Goal: Task Accomplishment & Management: Use online tool/utility

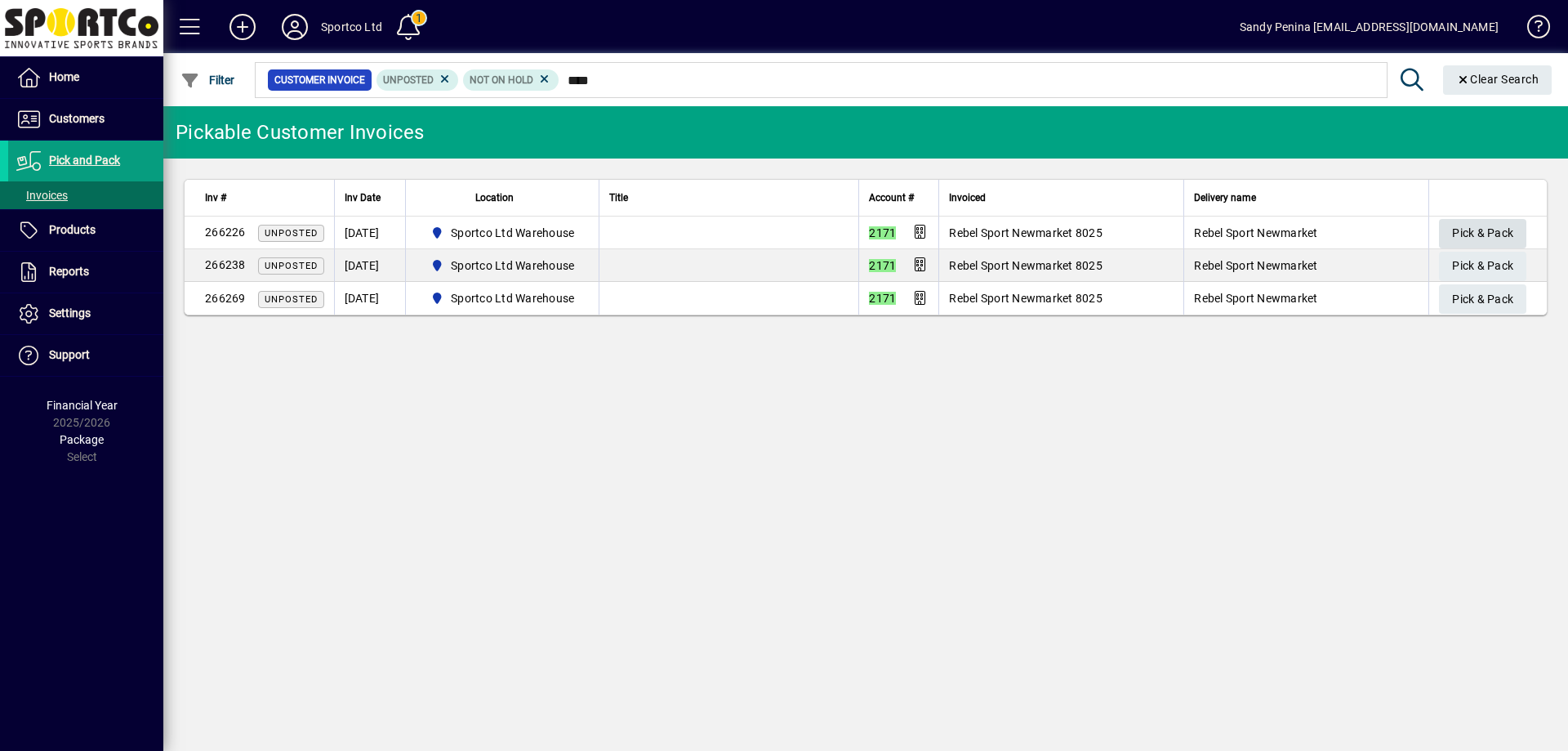
type input "****"
click at [1491, 223] on span "Pick & Pack" at bounding box center [1482, 233] width 62 height 27
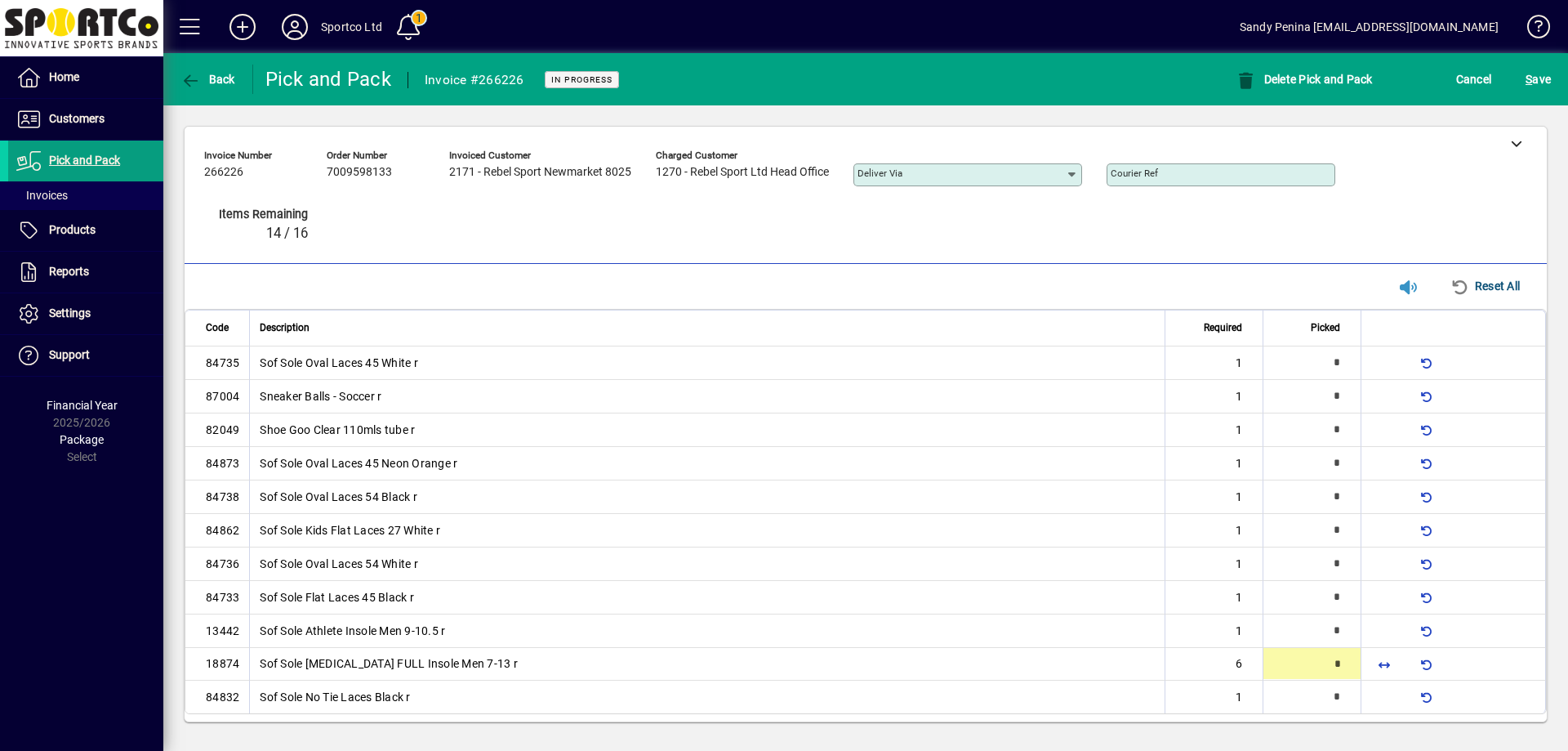
scroll to position [5, 0]
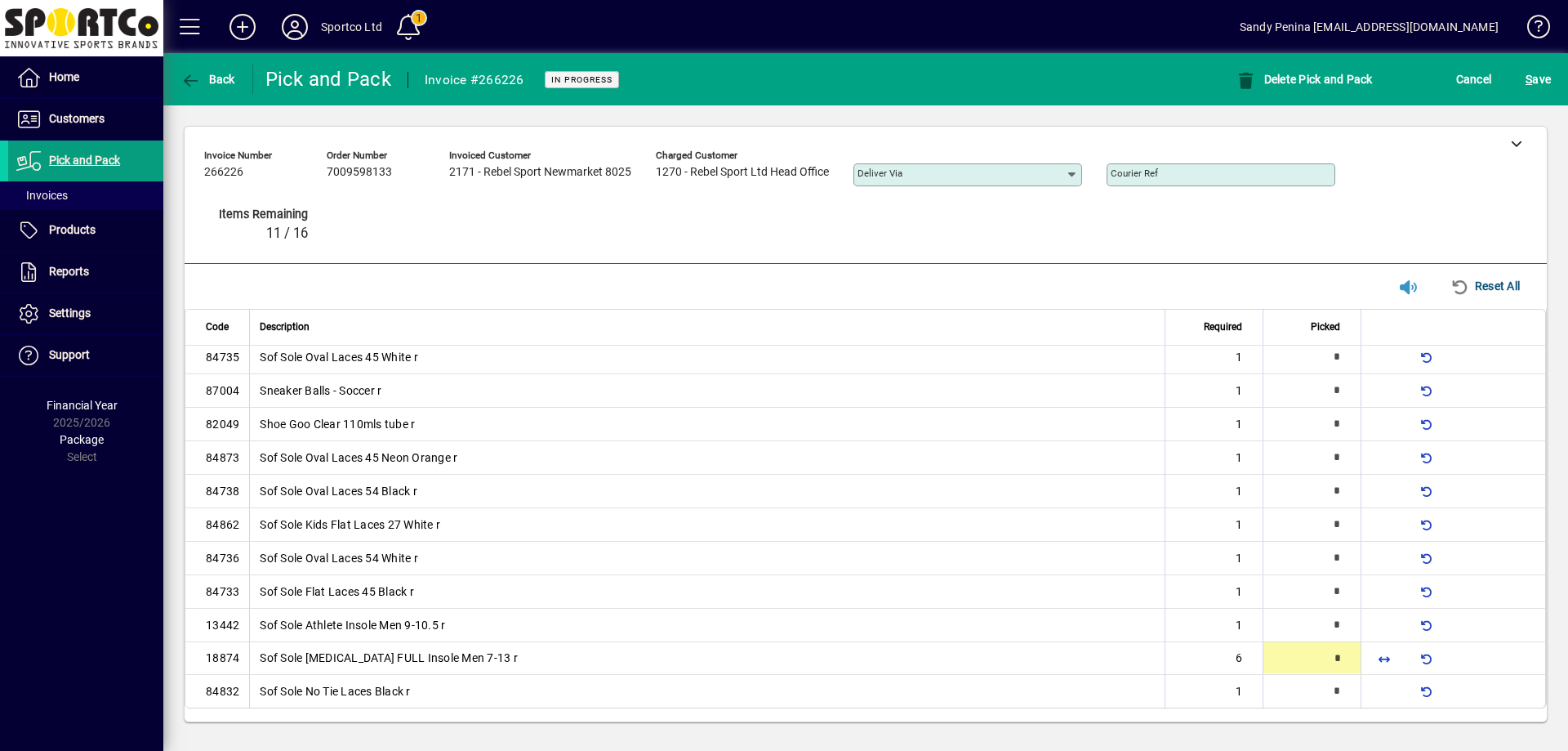
type input "*"
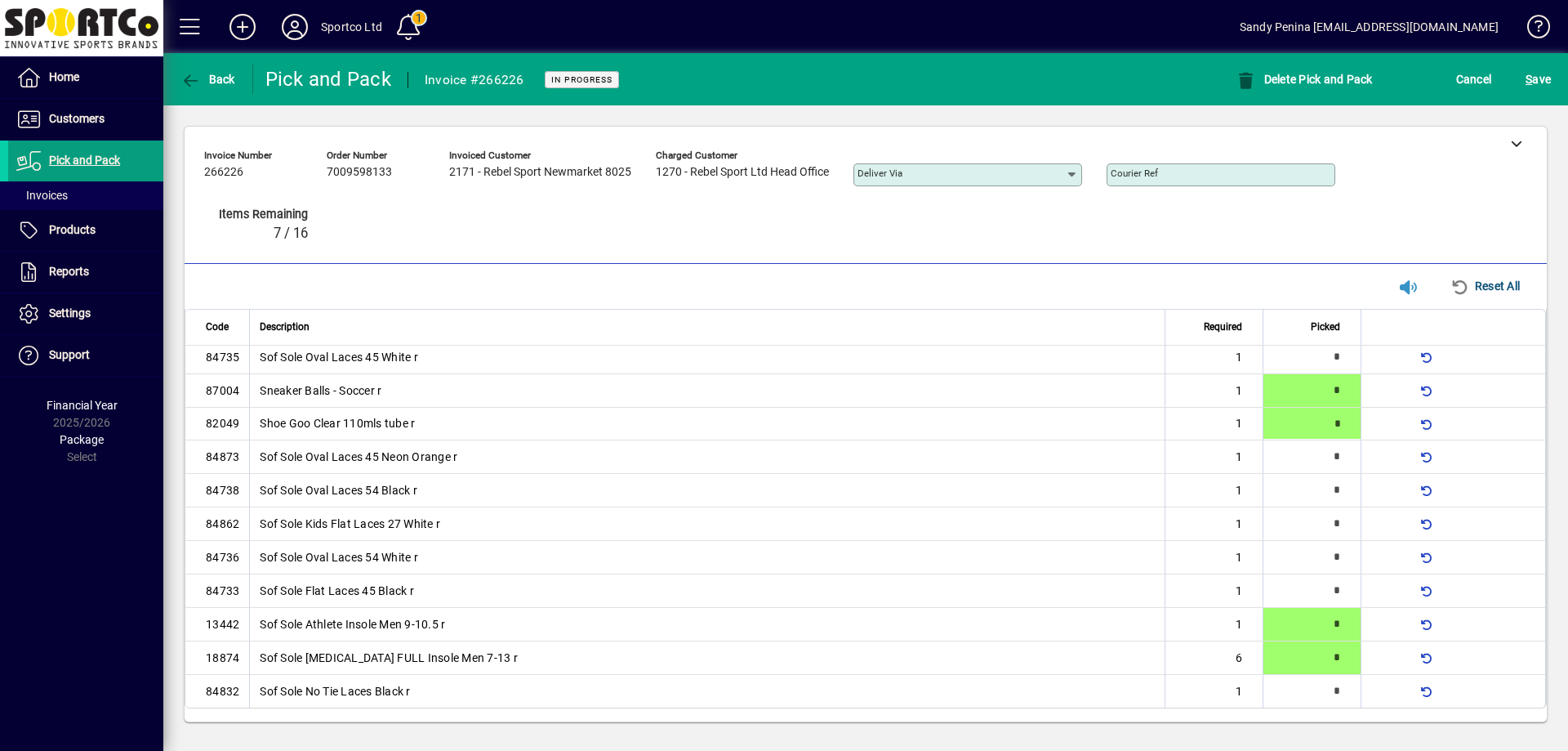
type input "*"
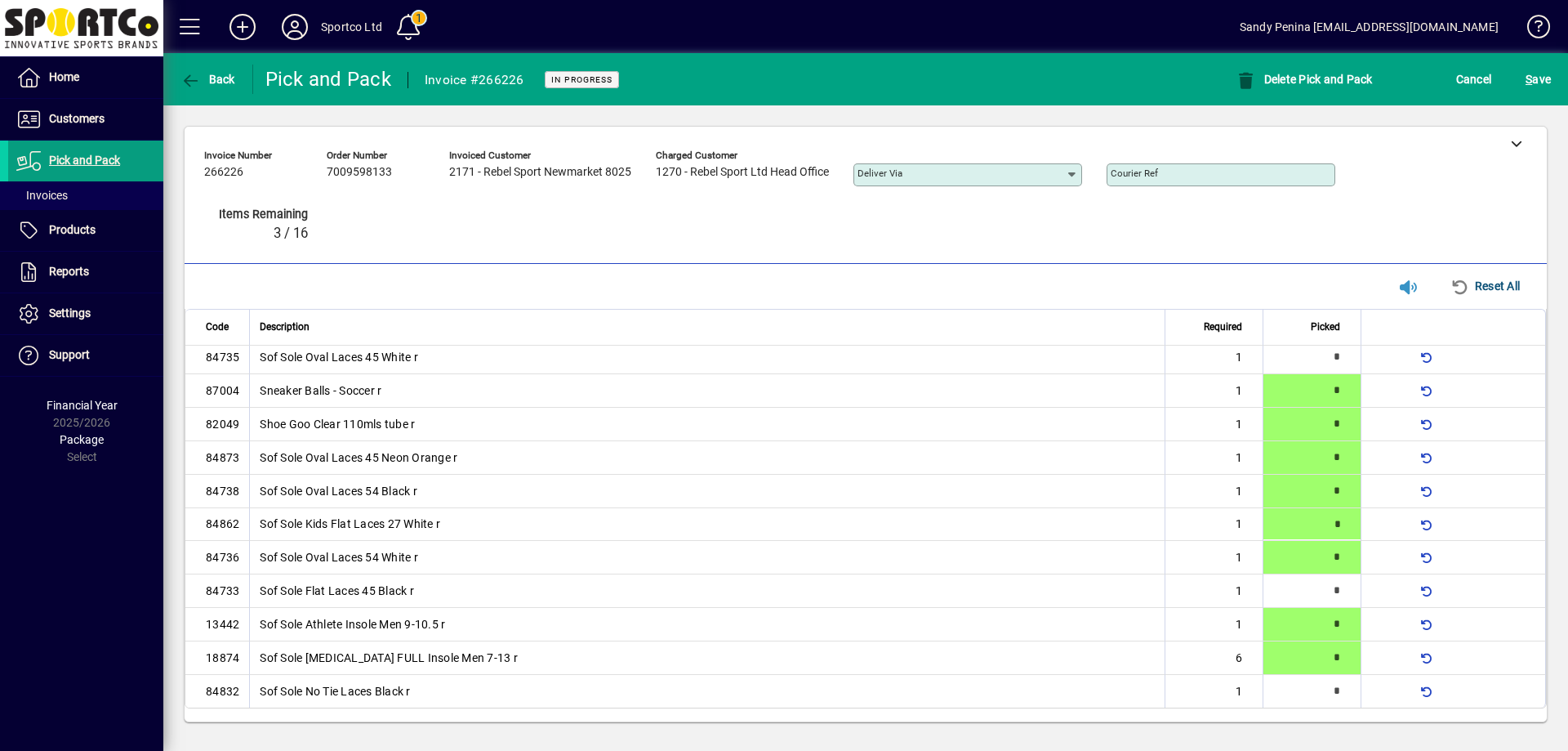
type input "*"
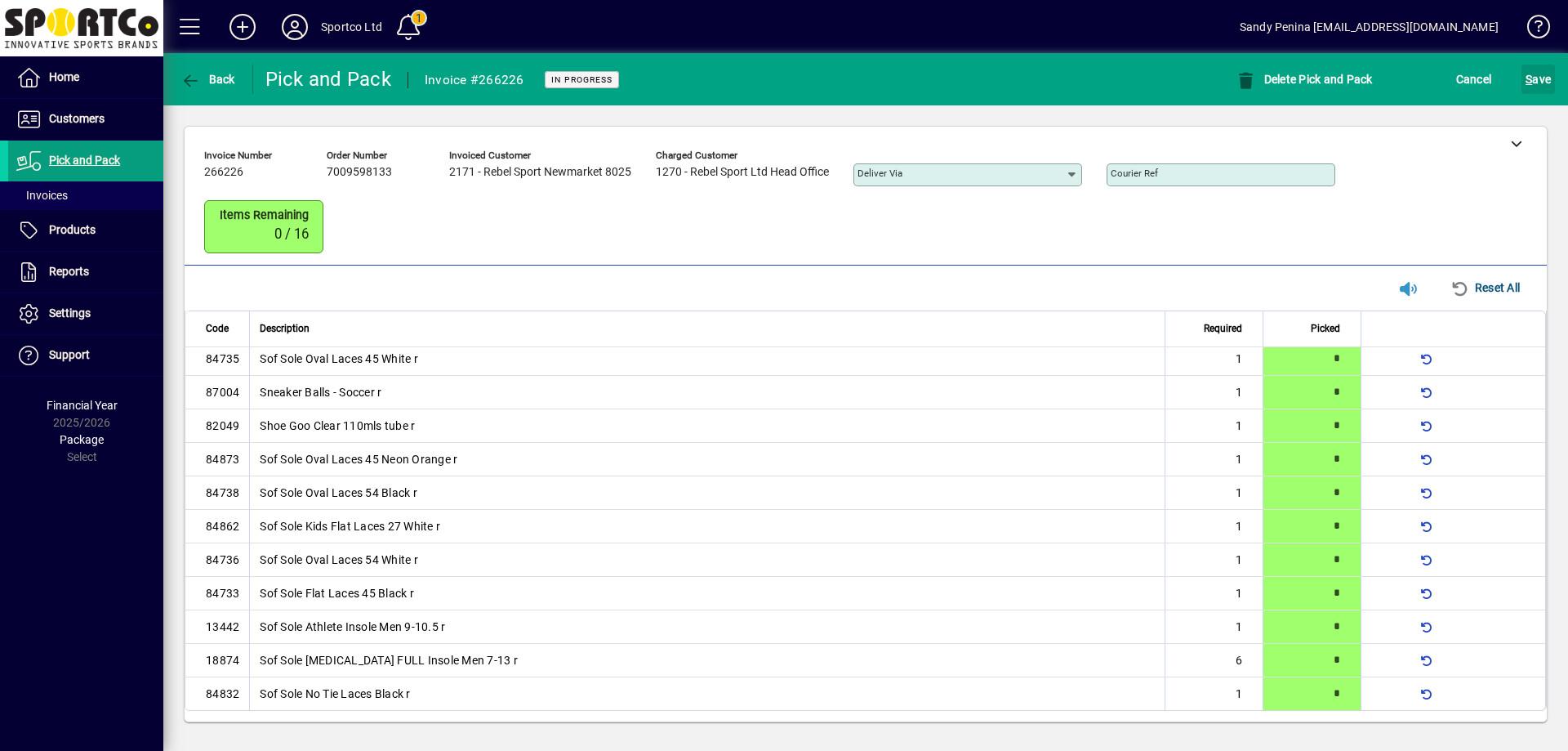
click at [1523, 83] on span "submit" at bounding box center [1539, 79] width 34 height 39
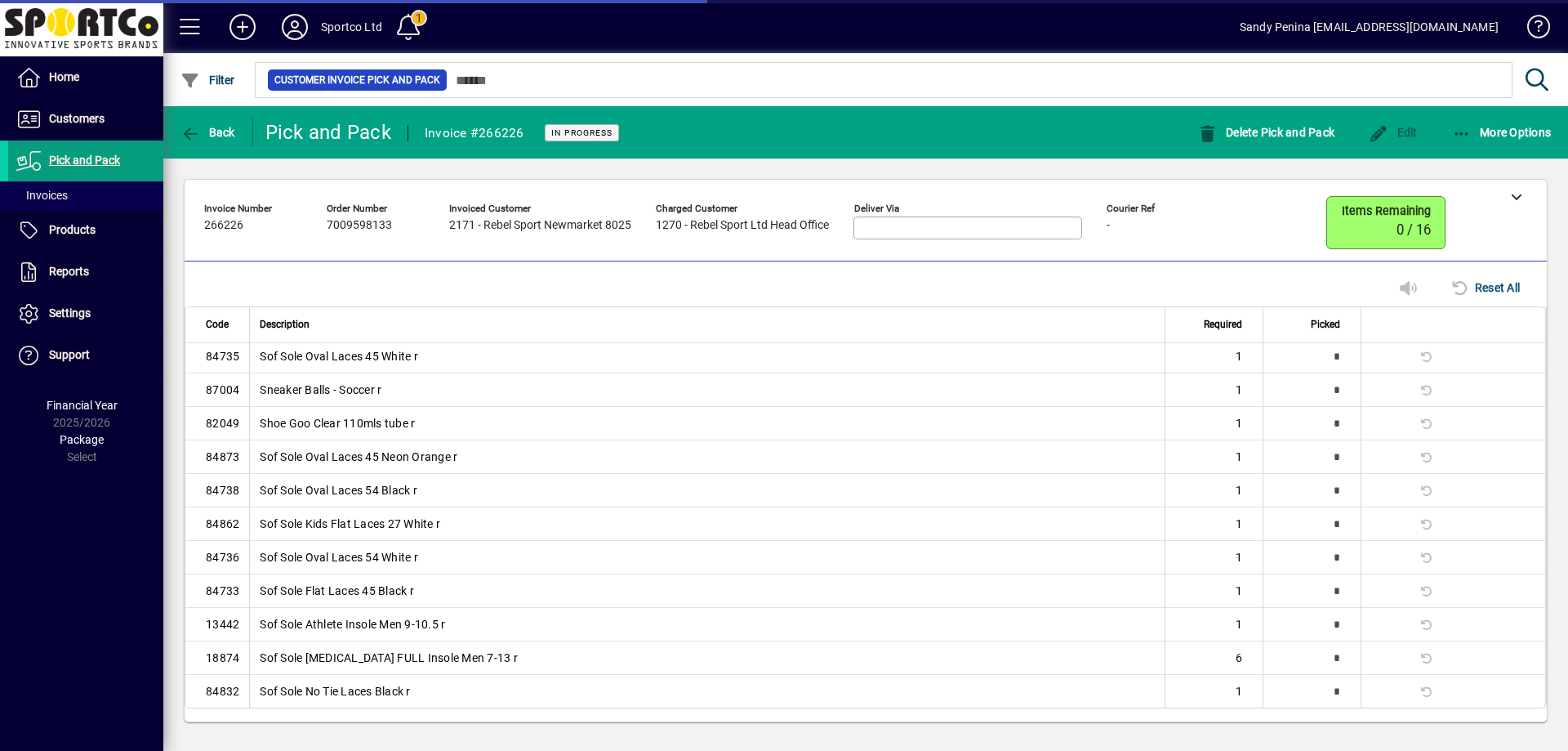
scroll to position [0, 0]
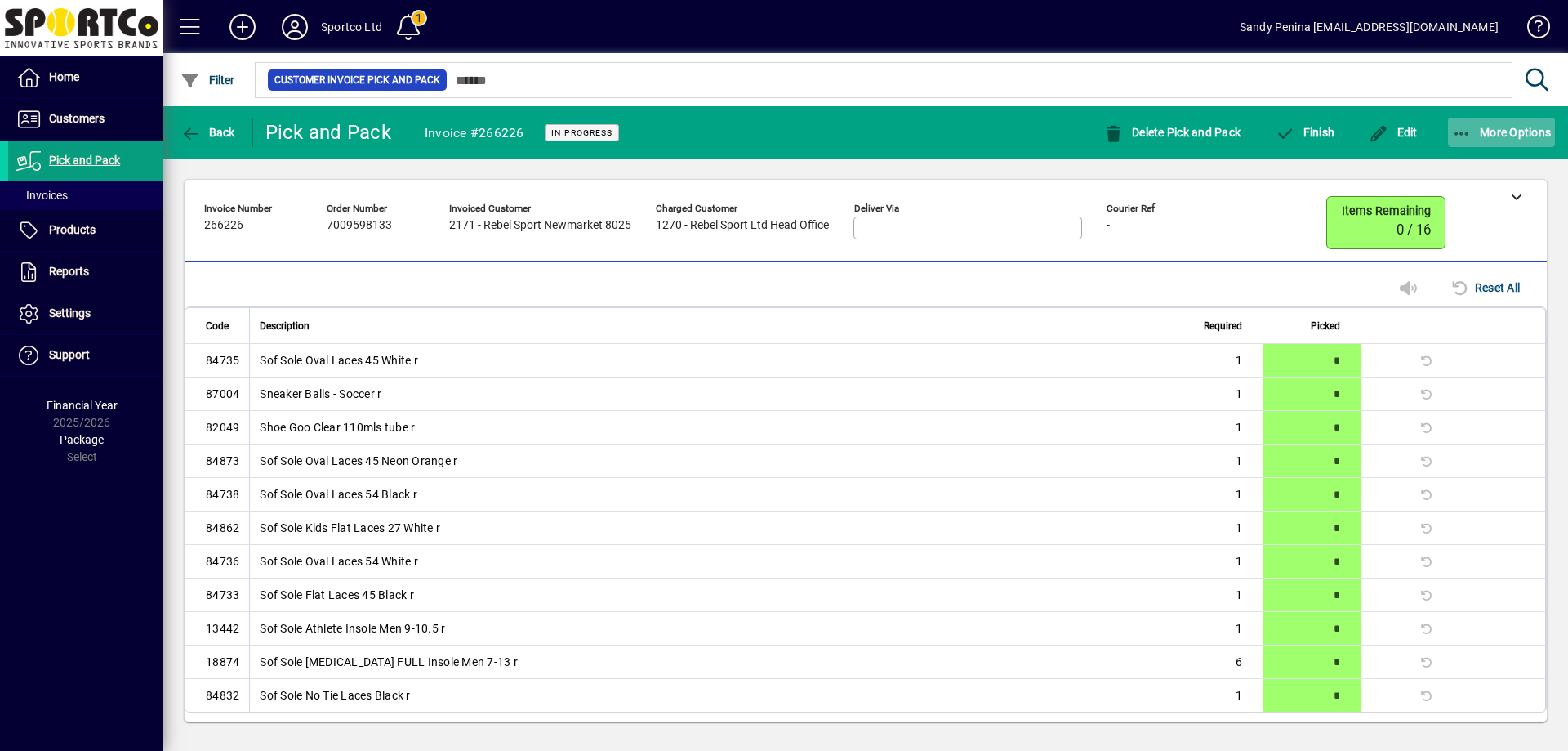
click at [1457, 135] on icon "button" at bounding box center [1462, 134] width 21 height 16
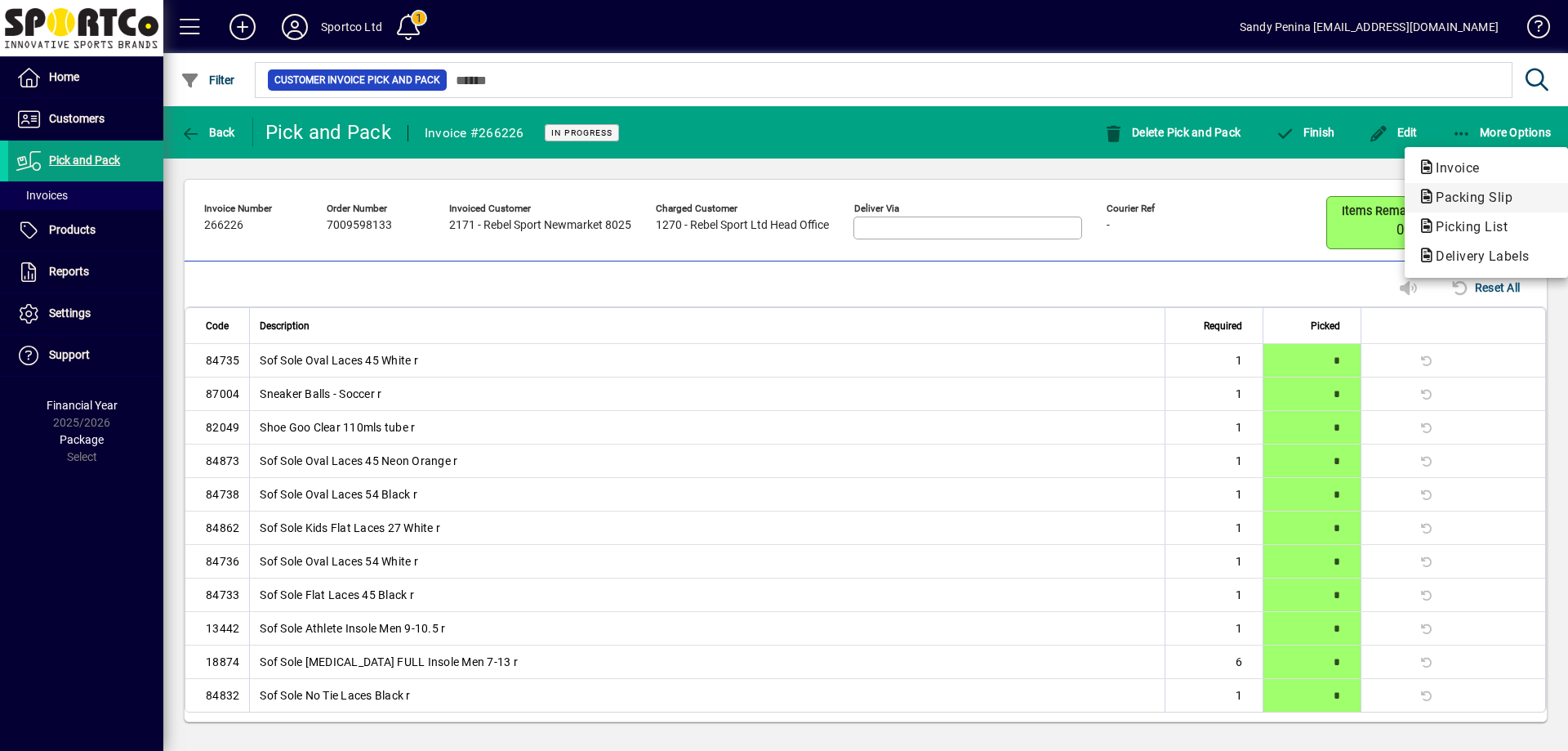
click at [1474, 203] on span "Packing Slip" at bounding box center [1469, 197] width 103 height 15
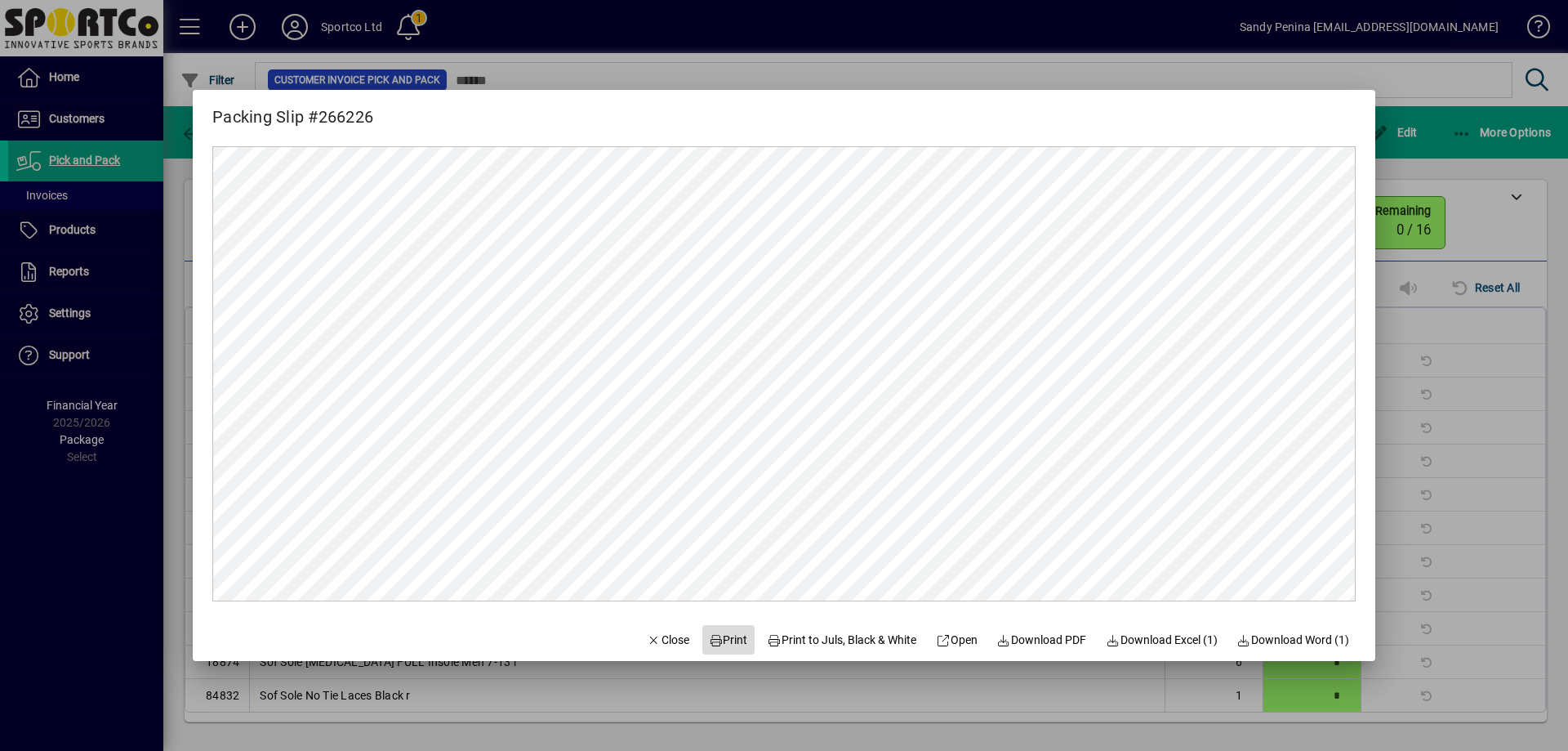
click at [713, 649] on span at bounding box center [728, 640] width 53 height 39
click at [679, 630] on mat-dialog-actions "Close Print Print to Juls, Black & White Open Download PDF Download Excel (1) D…" at bounding box center [997, 640] width 755 height 44
click at [657, 639] on span "Close" at bounding box center [669, 640] width 43 height 17
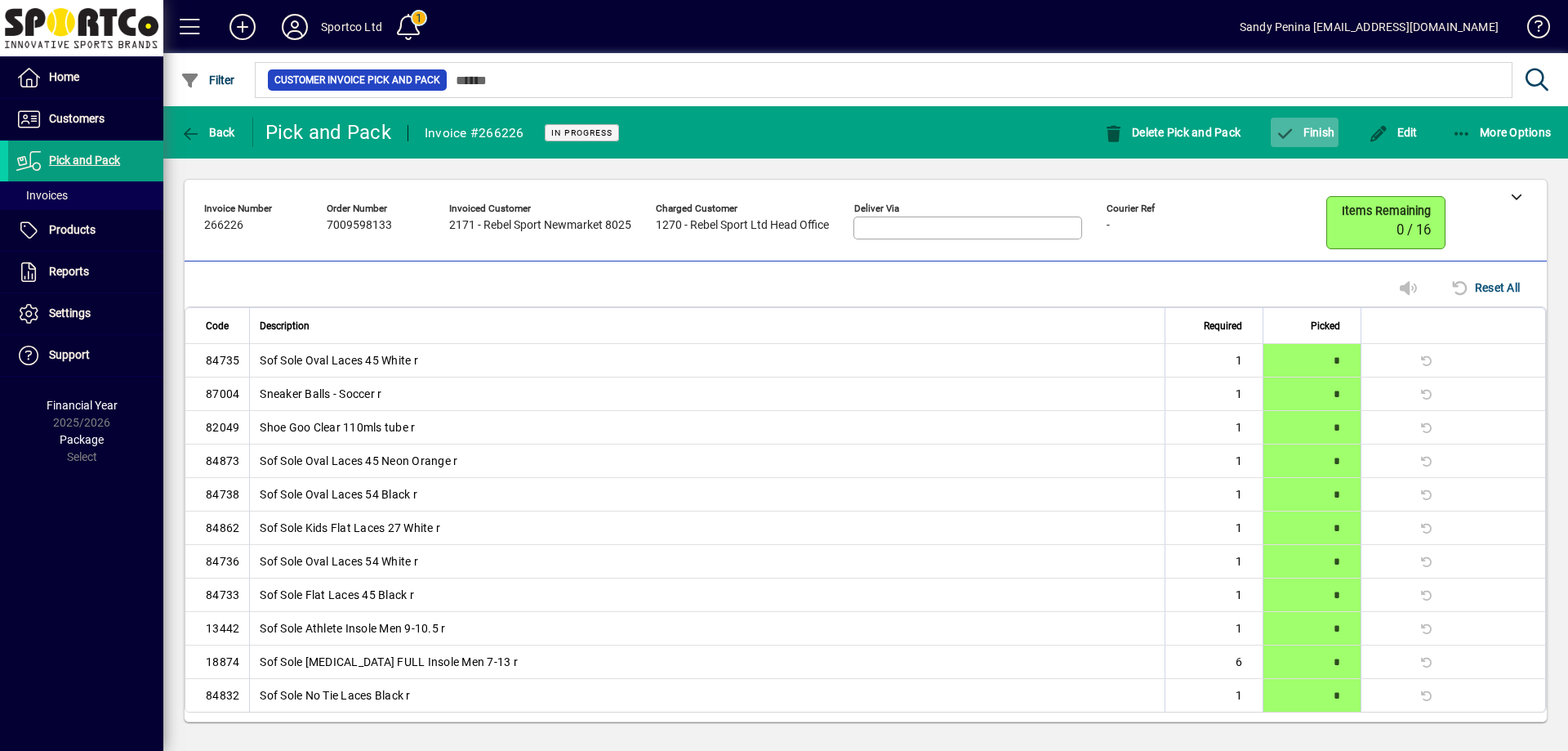
click at [1293, 129] on icon "button" at bounding box center [1285, 134] width 21 height 16
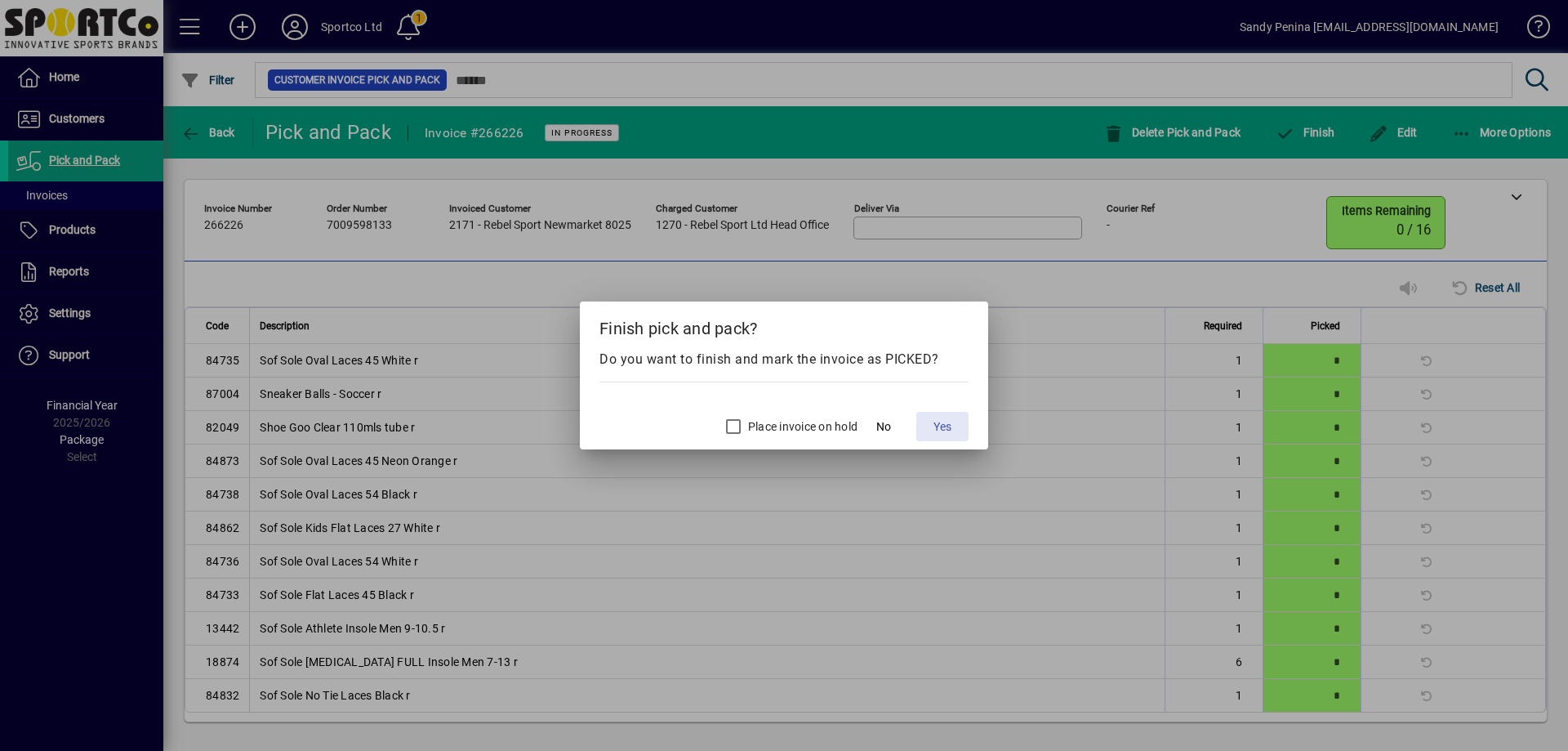
click at [936, 425] on span "Yes" at bounding box center [942, 426] width 18 height 17
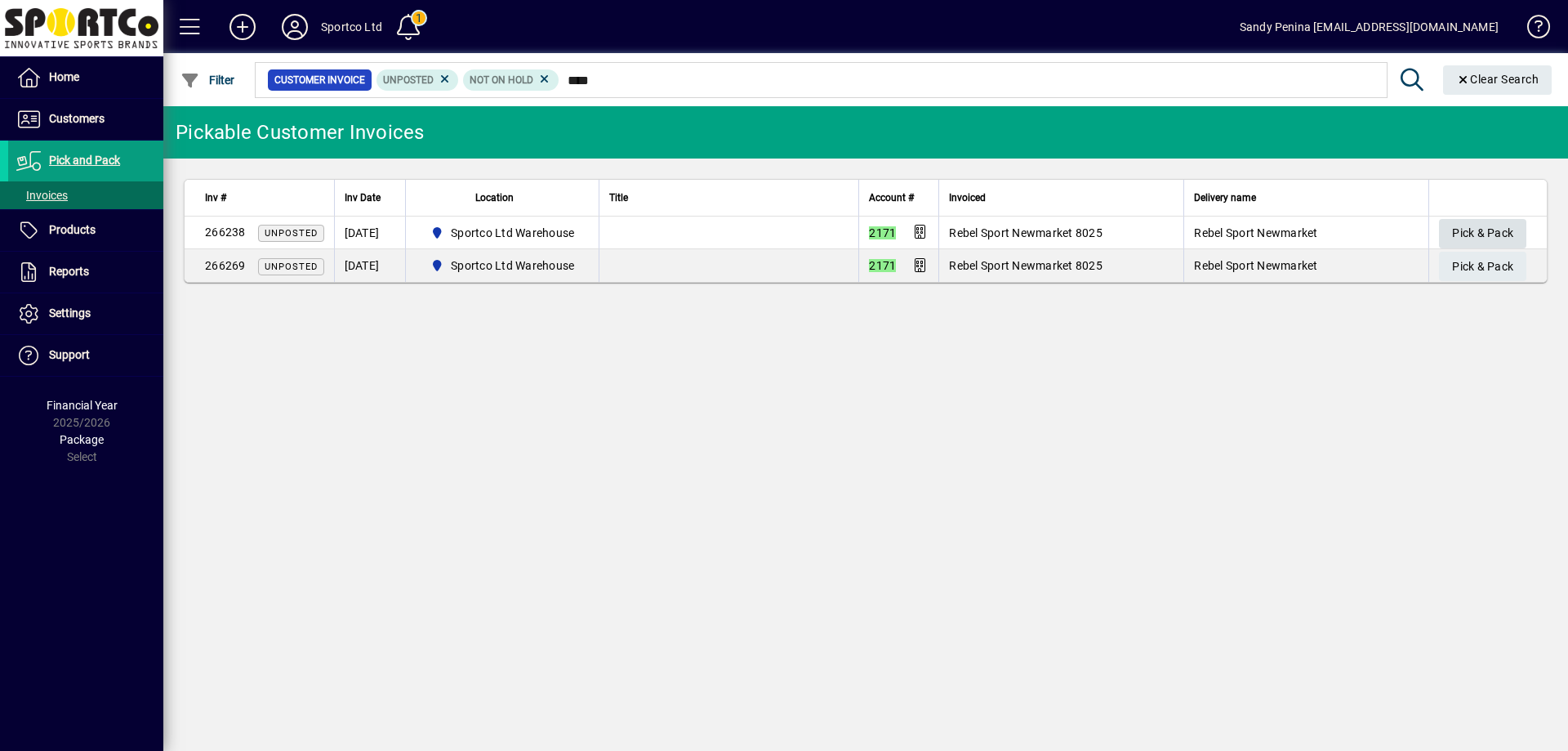
type input "****"
click at [1486, 222] on span "Pick & Pack" at bounding box center [1482, 233] width 62 height 27
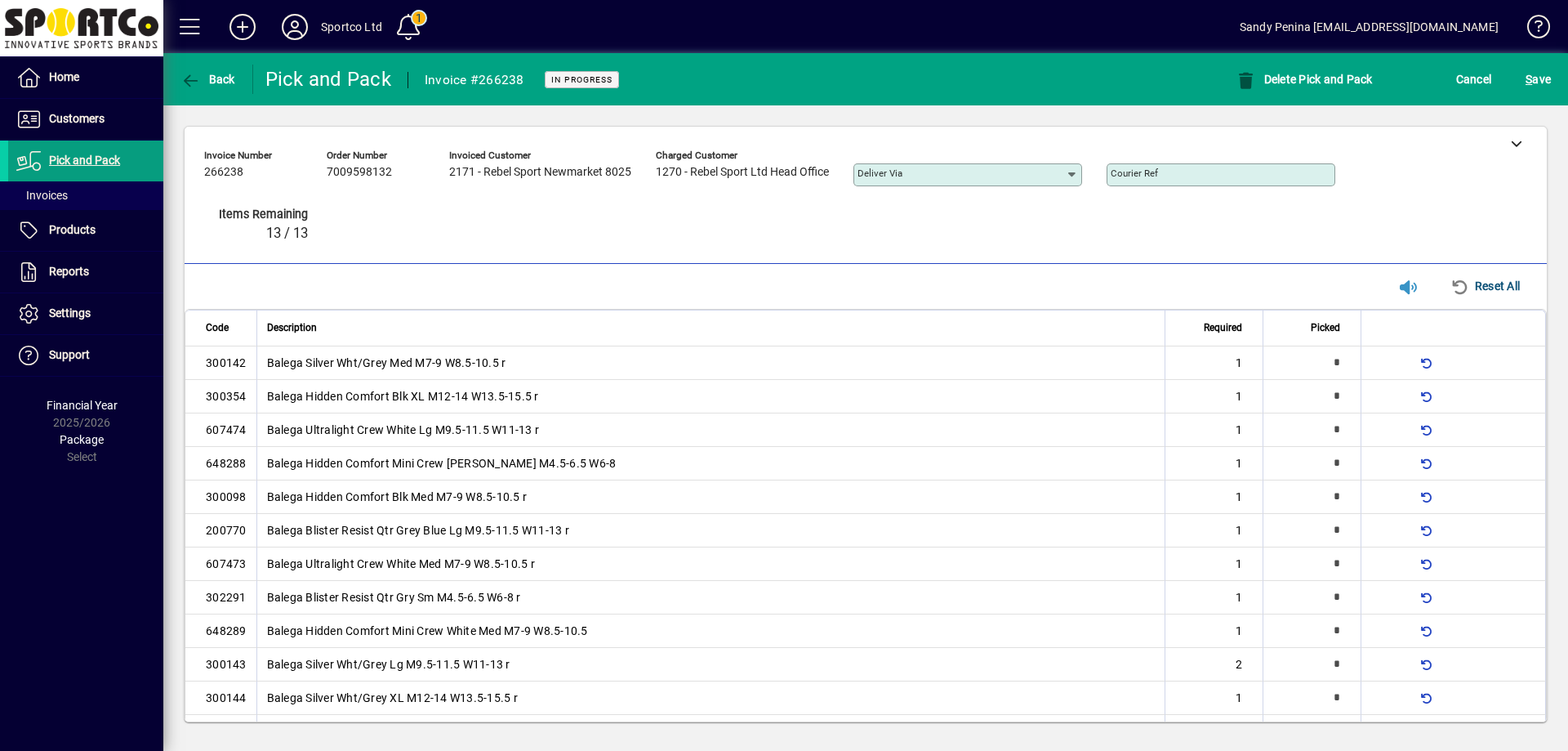
type input "*"
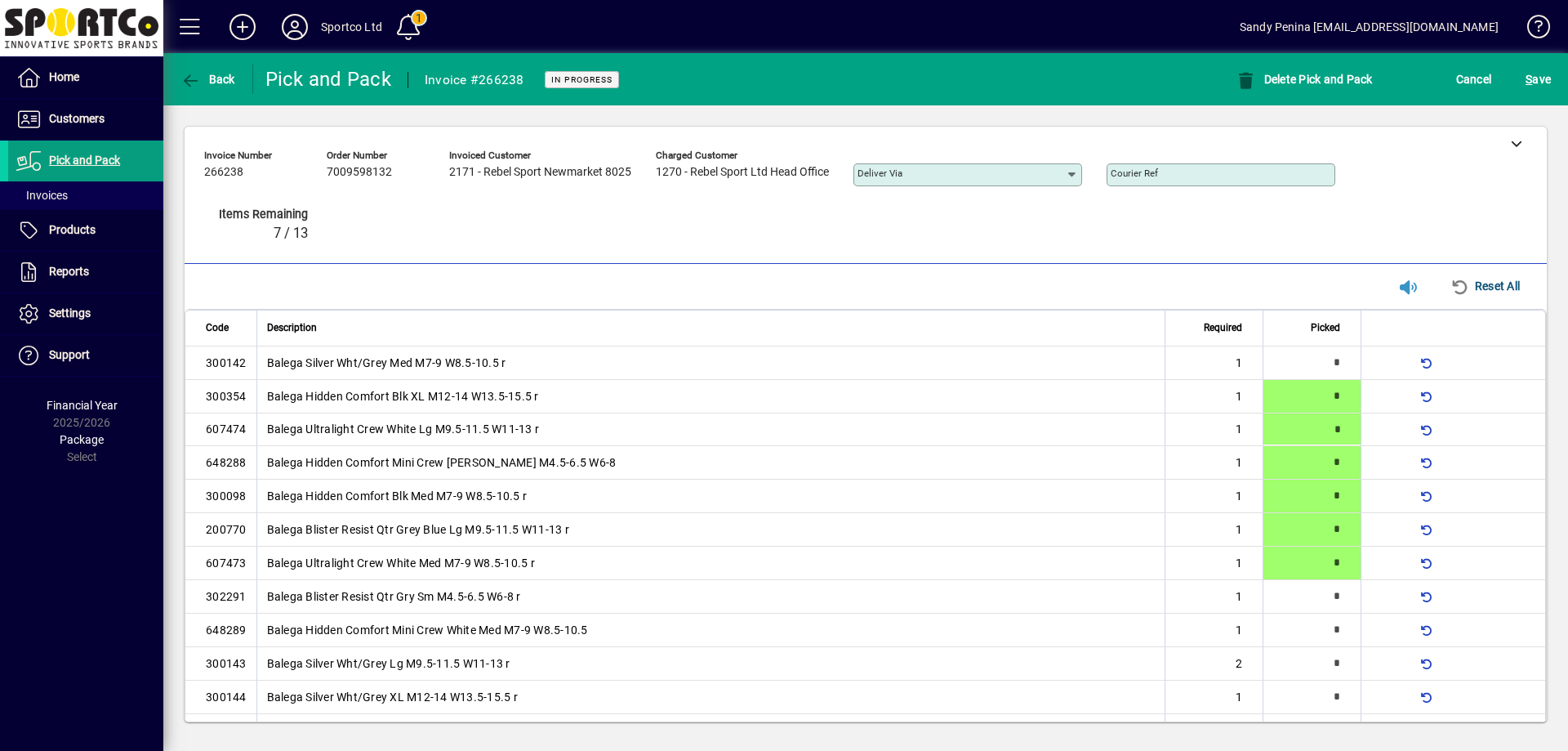
type input "*"
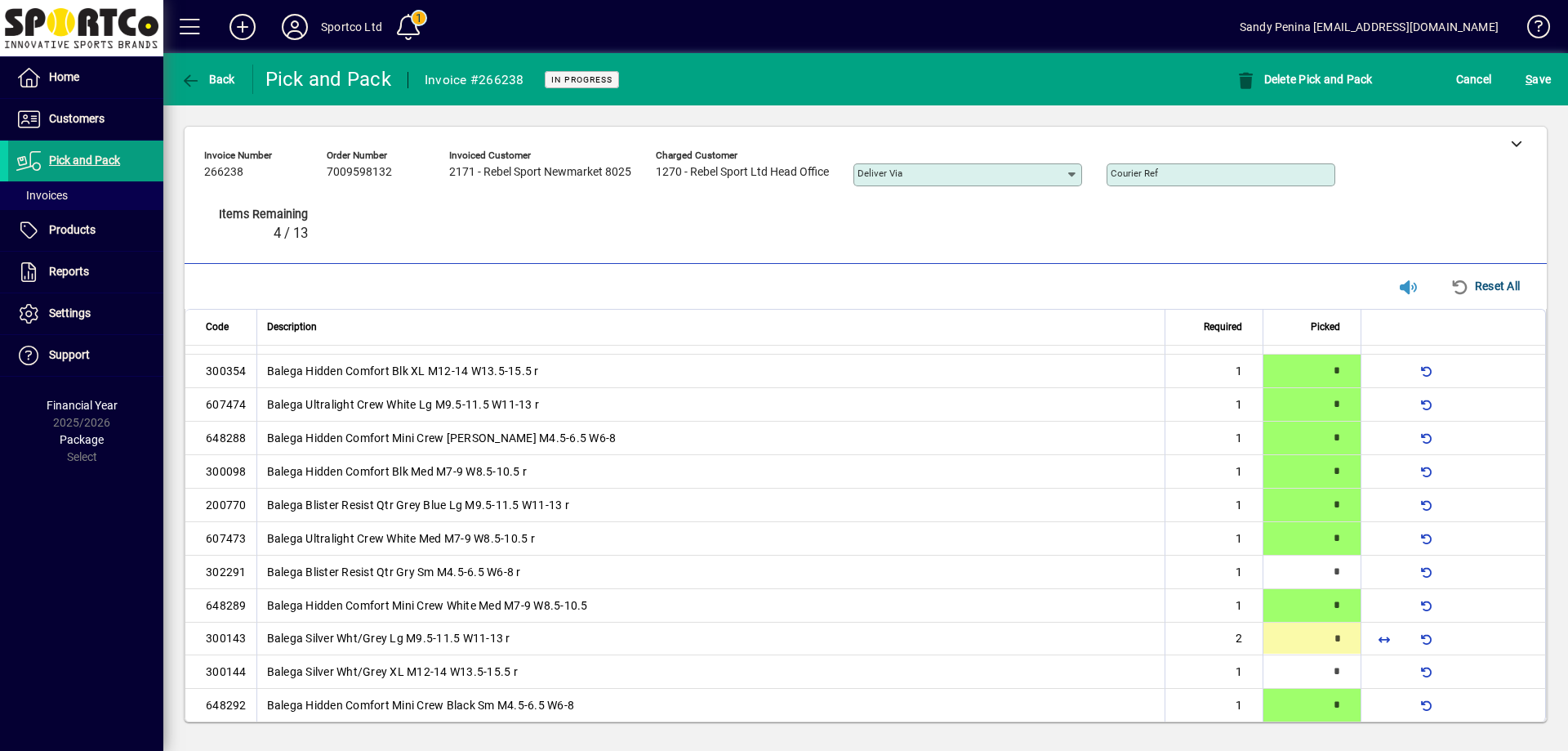
type input "*"
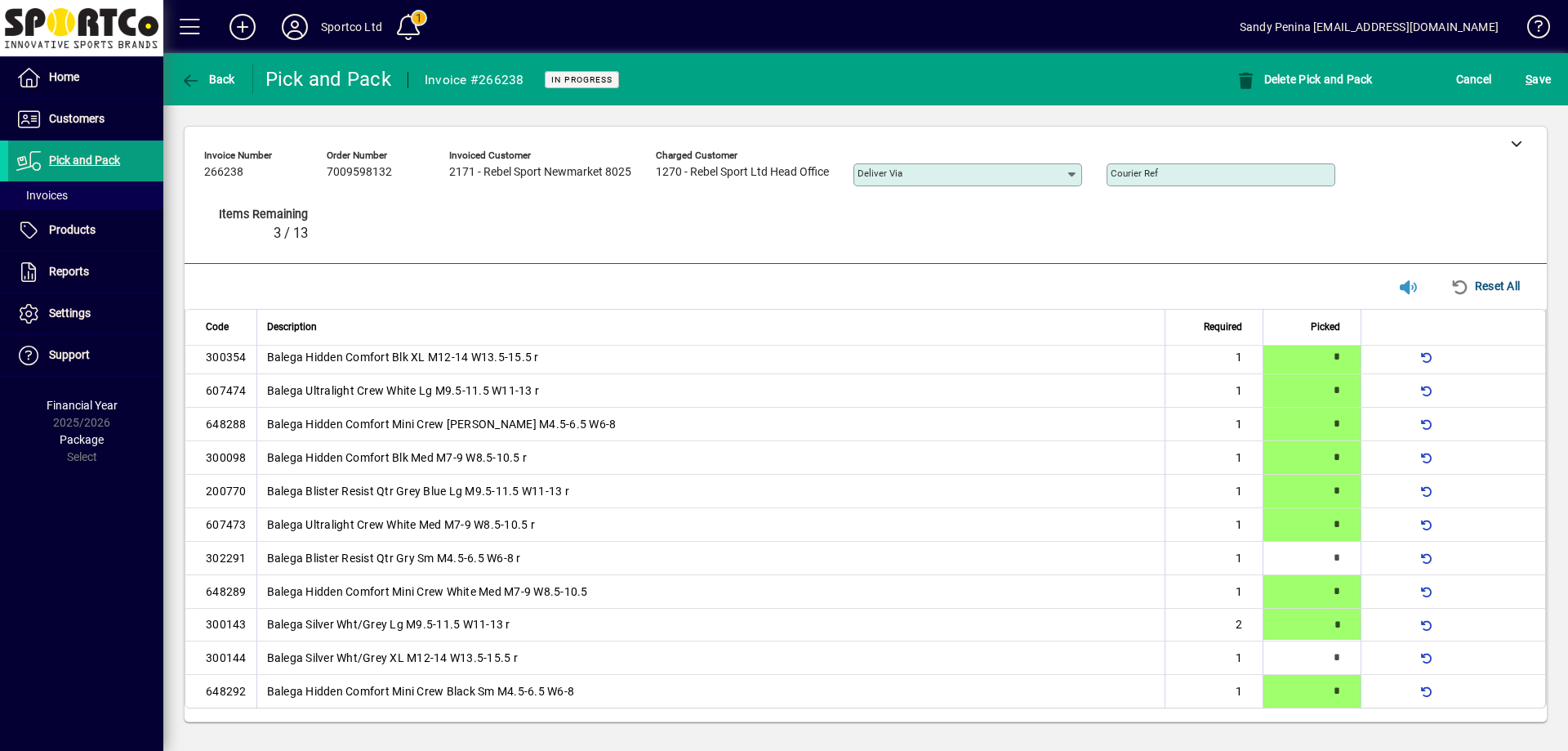
type input "*"
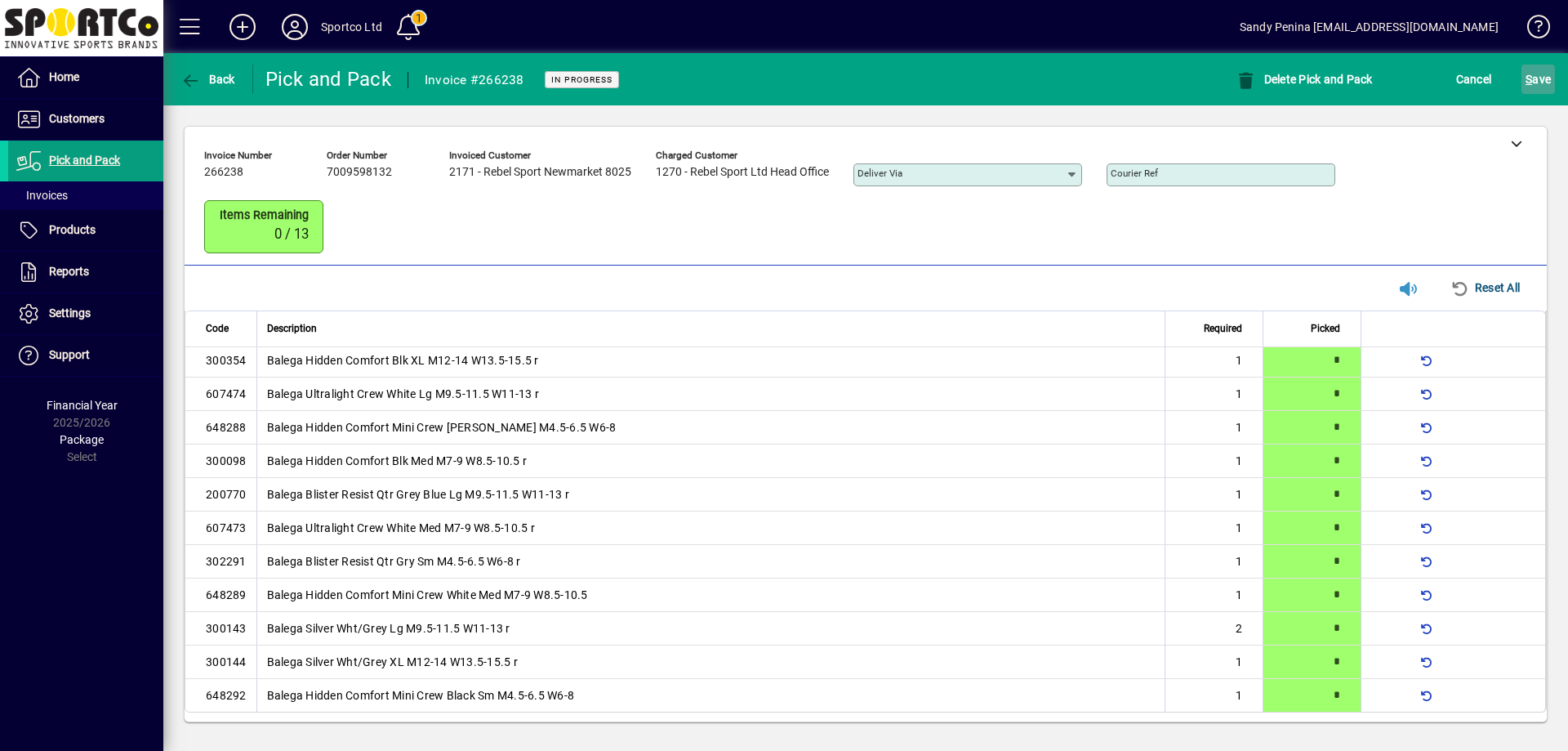
click at [1545, 94] on span "submit" at bounding box center [1539, 79] width 34 height 39
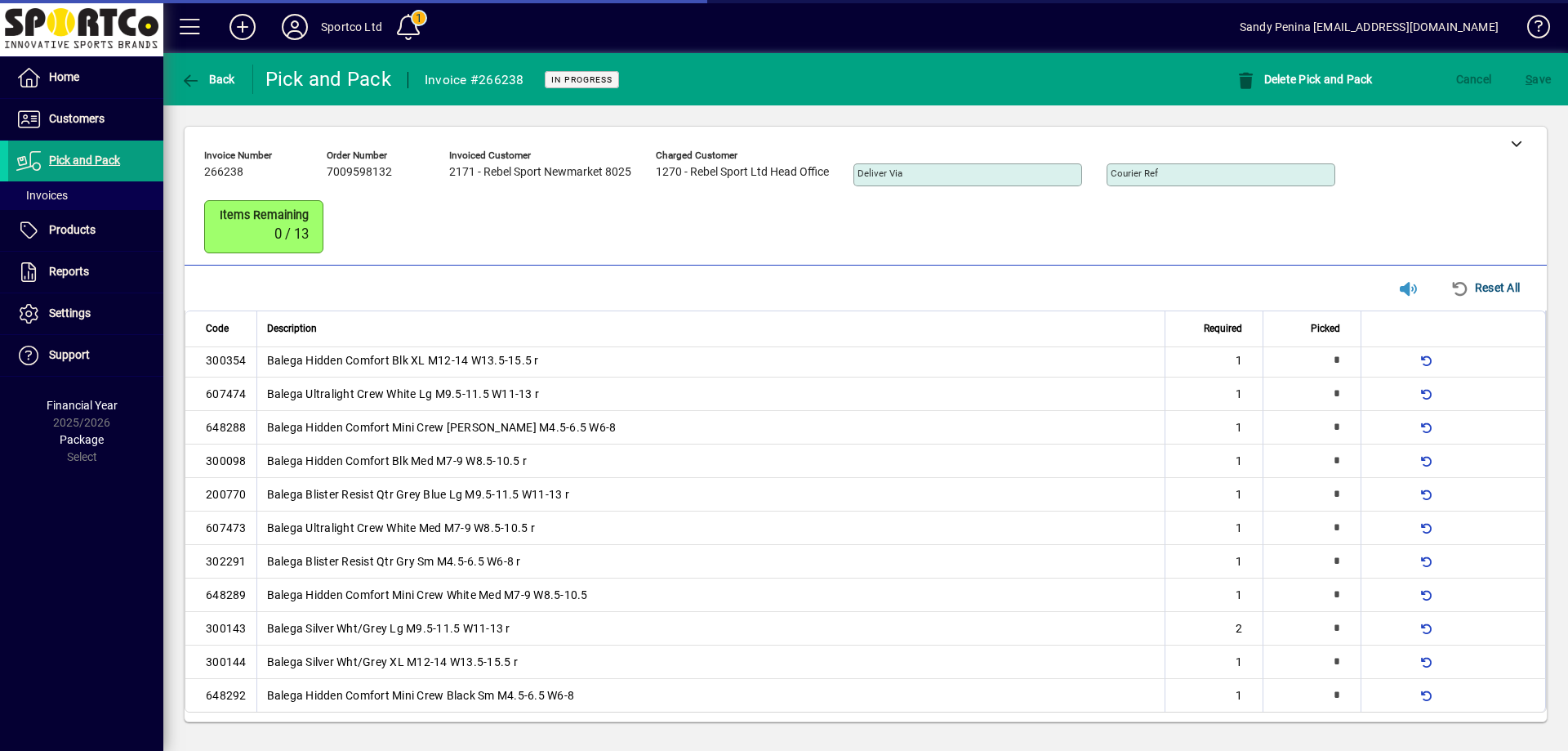
scroll to position [0, 0]
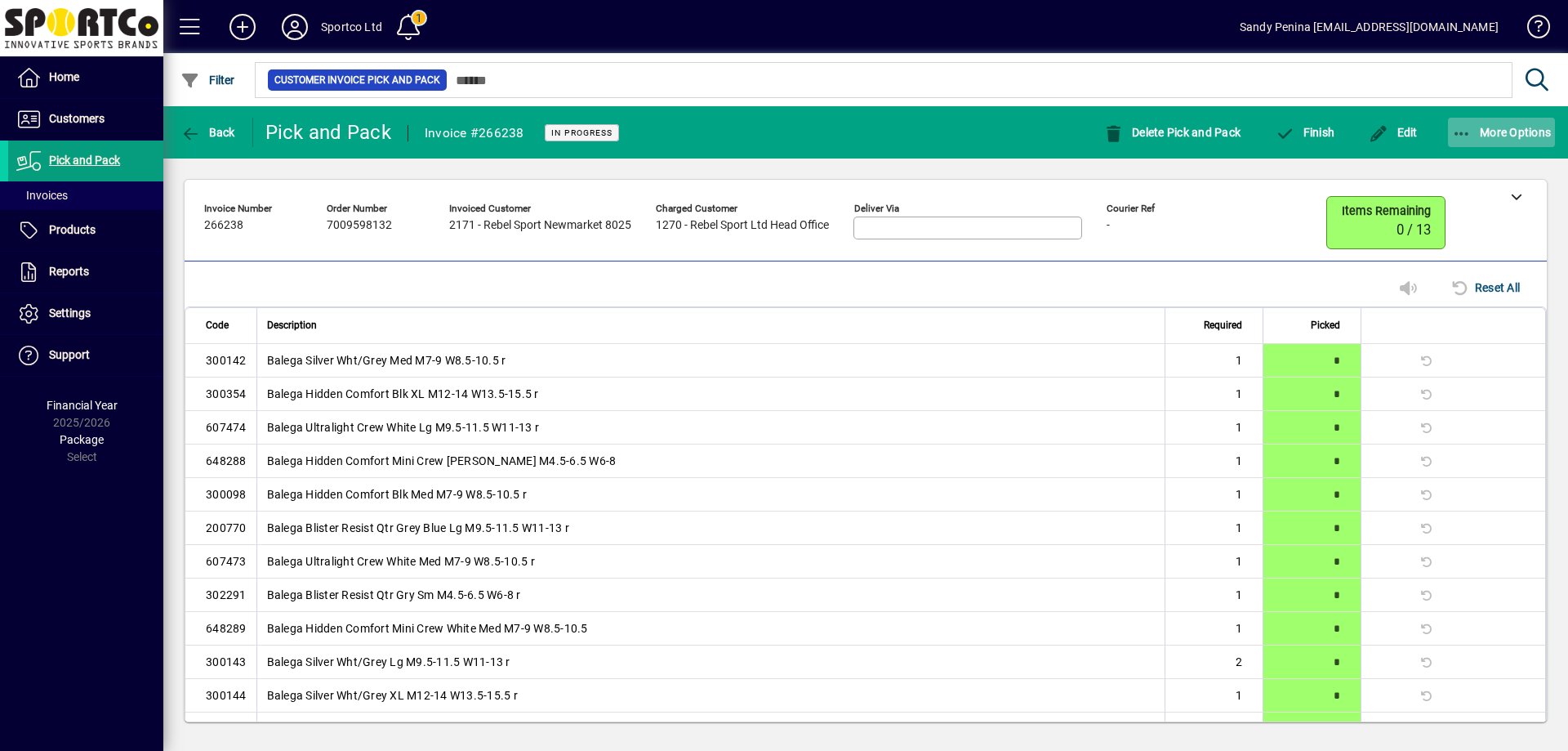
click at [1445, 134] on div "More Options" at bounding box center [1502, 132] width 134 height 29
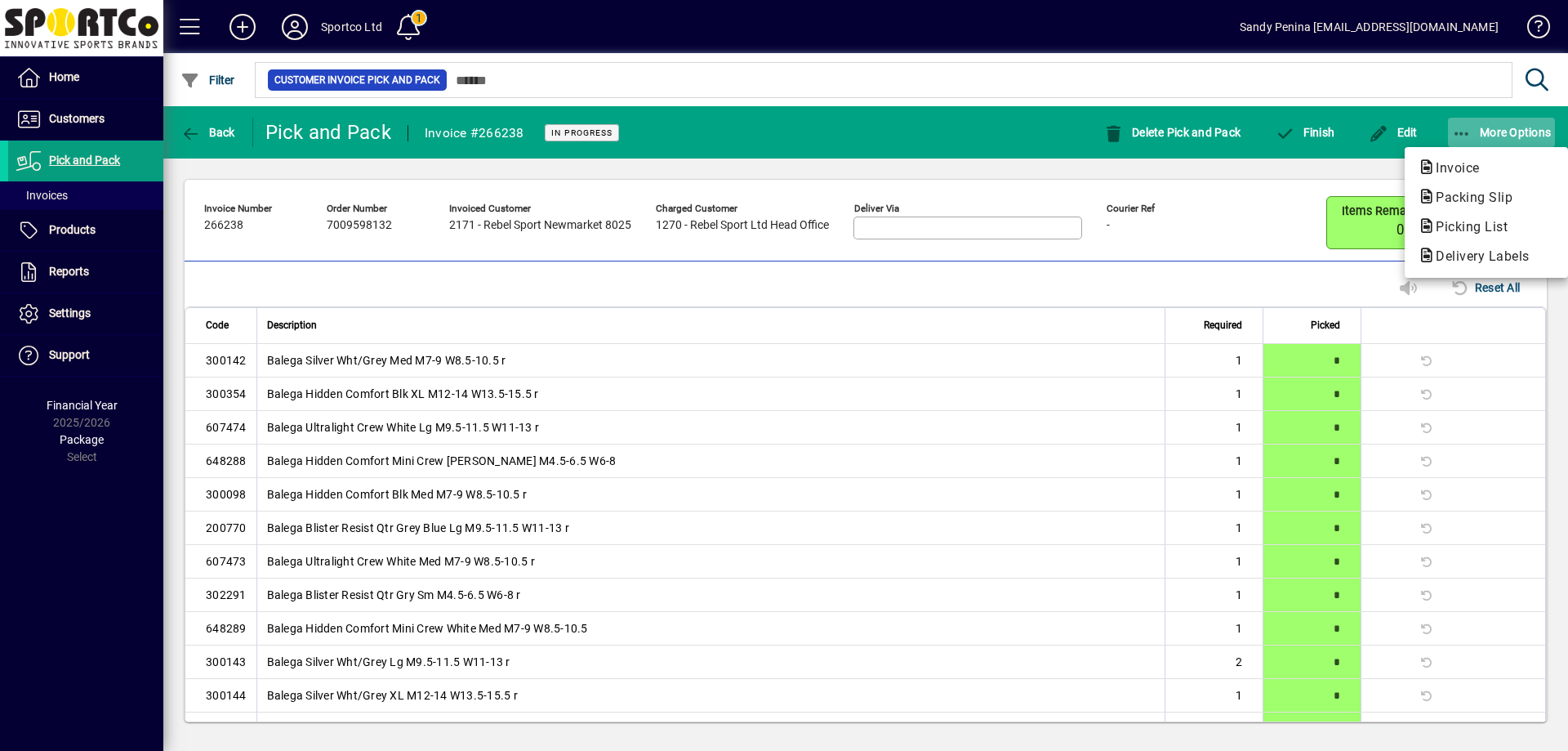
click at [1457, 143] on div at bounding box center [784, 376] width 1568 height 751
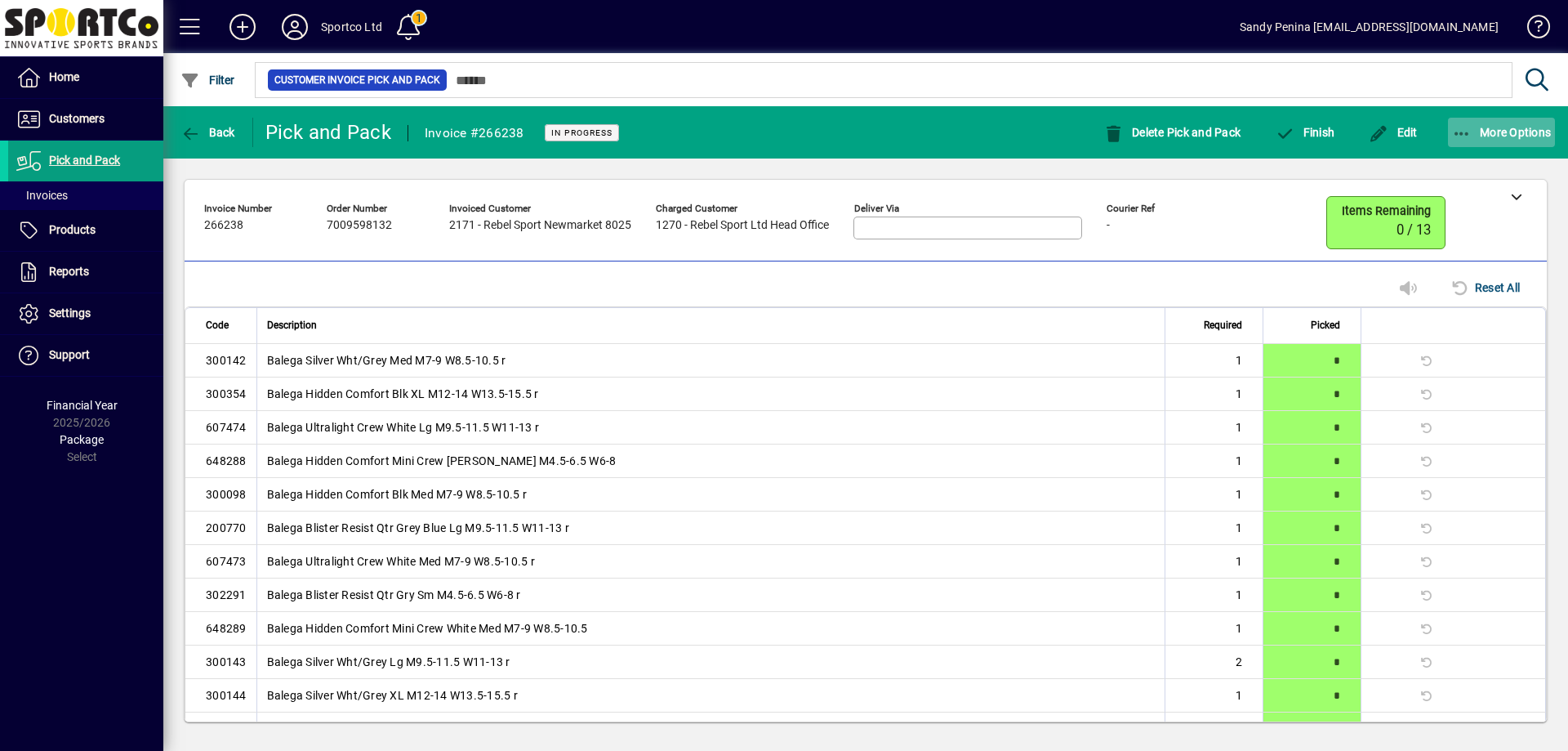
click at [1469, 138] on icon "button" at bounding box center [1462, 134] width 21 height 16
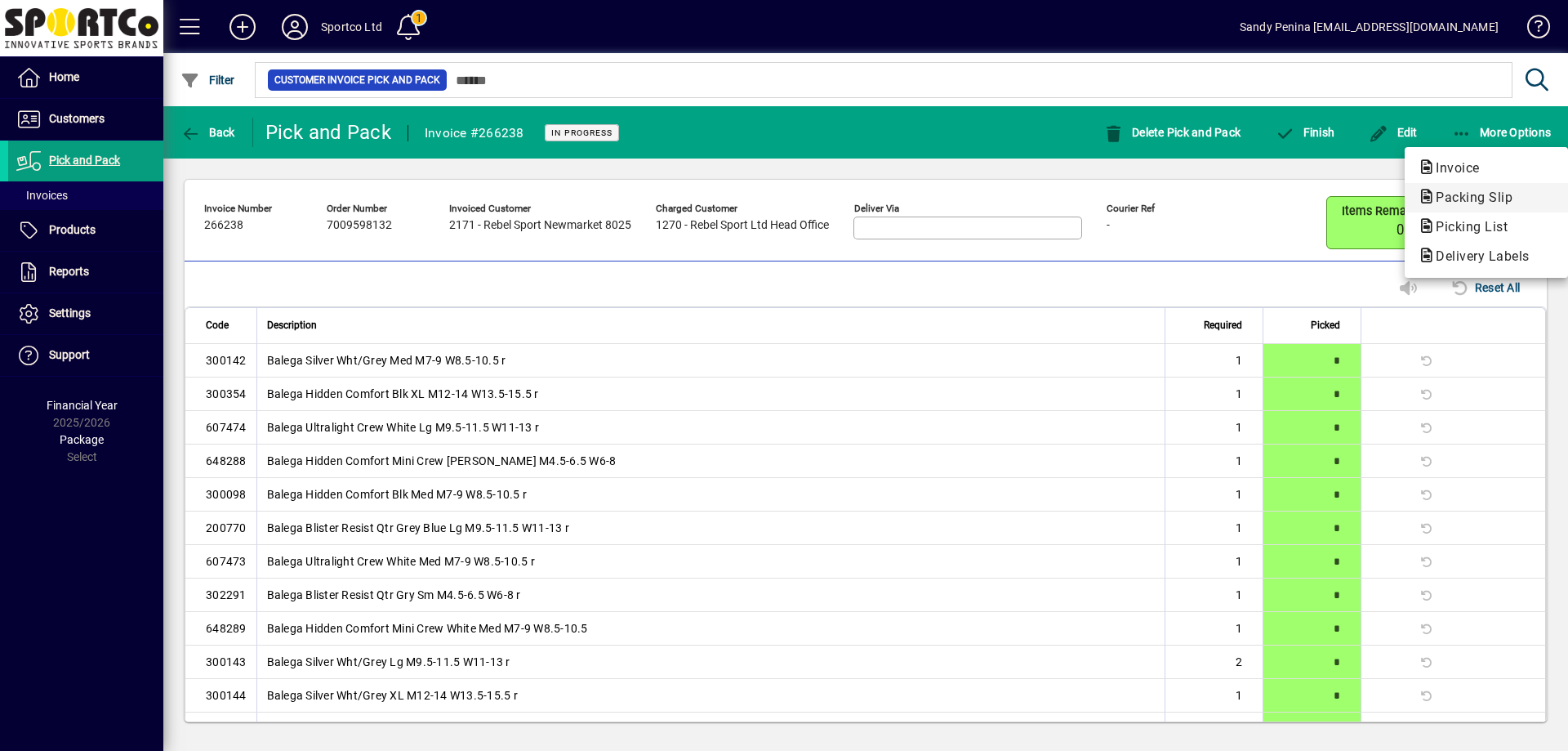
click at [1469, 207] on span "Packing Slip" at bounding box center [1487, 198] width 137 height 20
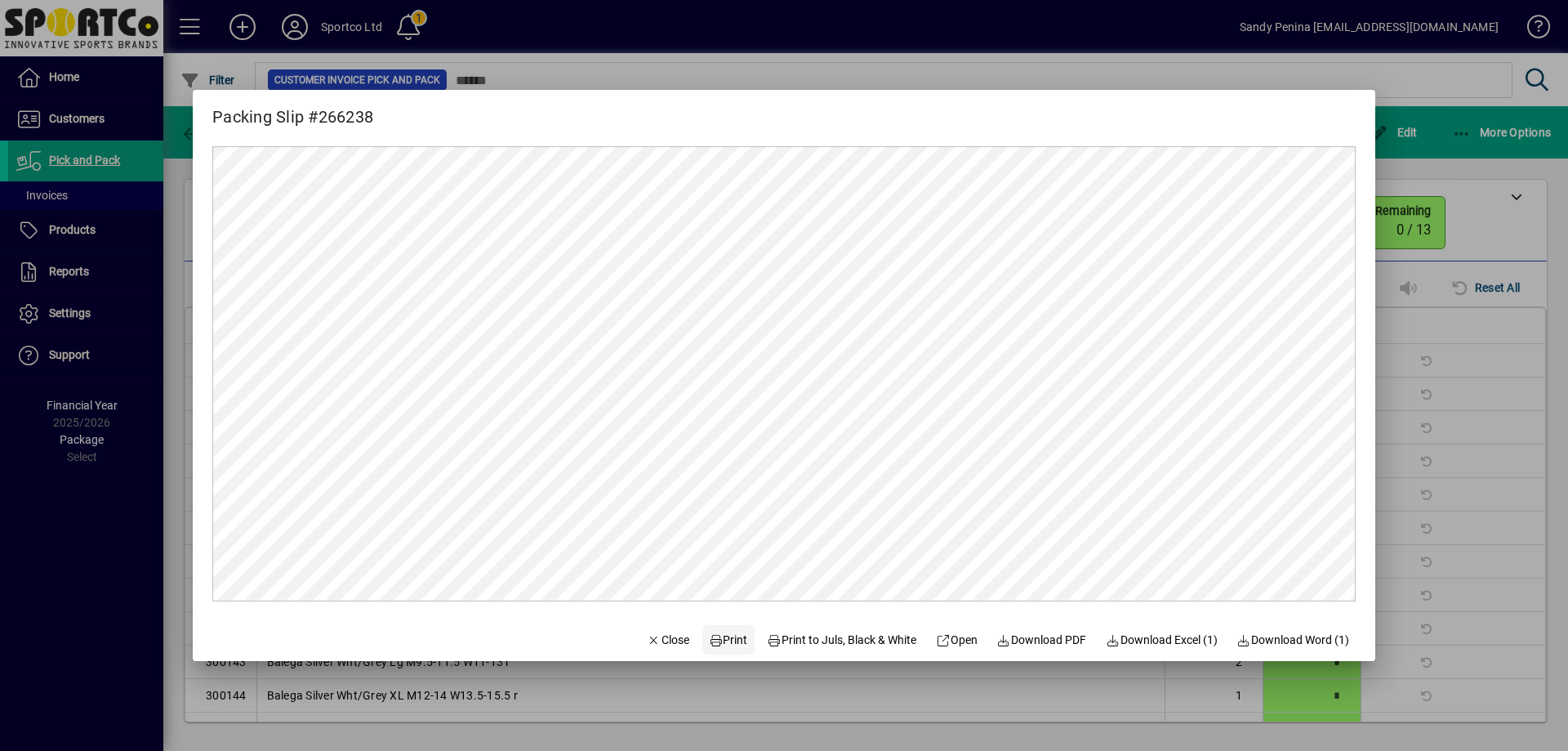
click at [712, 641] on span "Print" at bounding box center [728, 640] width 39 height 17
click at [647, 640] on span "Close" at bounding box center [669, 640] width 43 height 17
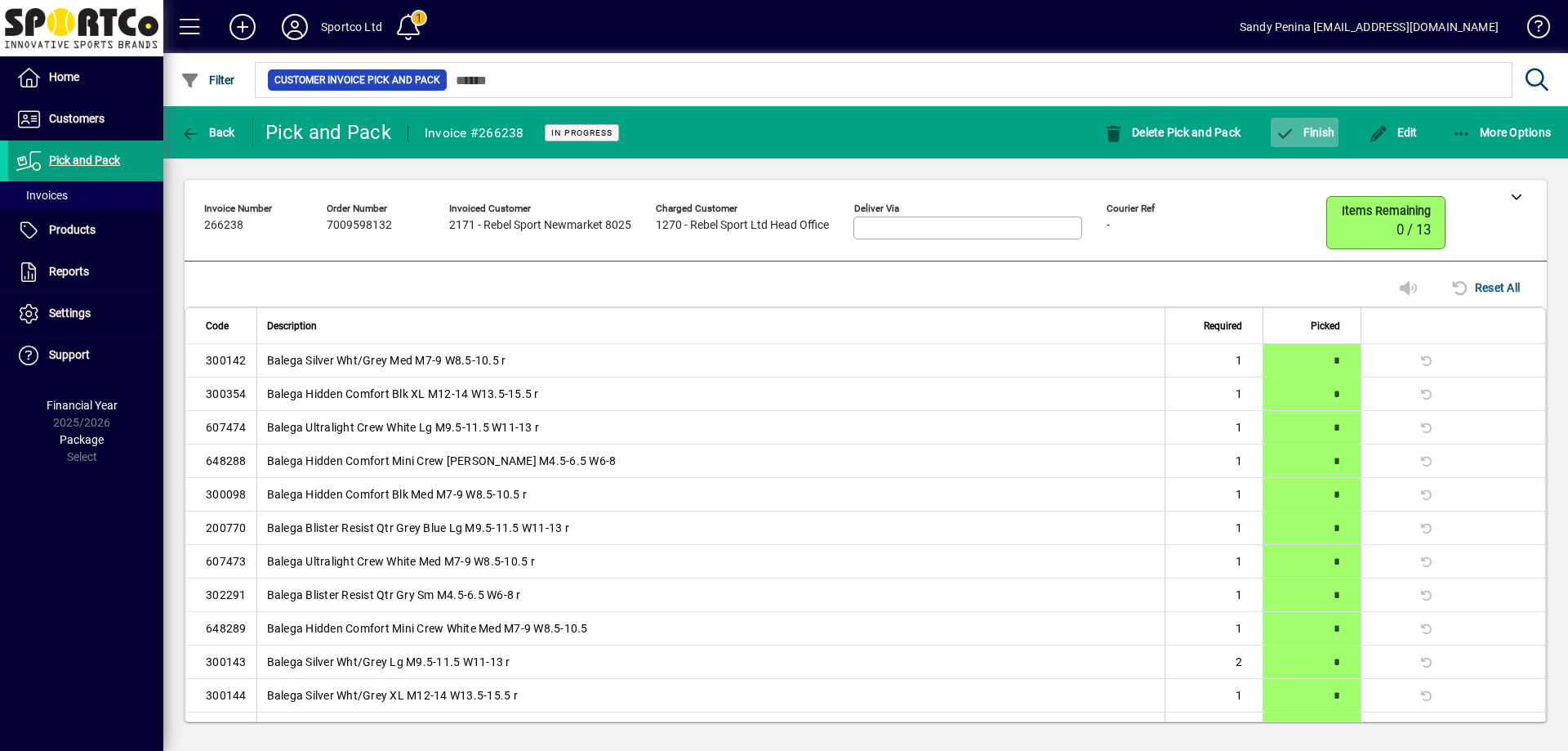
drag, startPoint x: 1326, startPoint y: 160, endPoint x: 1303, endPoint y: 129, distance: 38.6
click at [1304, 131] on app-page-header "**********" at bounding box center [866, 425] width 1405 height 637
click at [1299, 129] on span "Finish" at bounding box center [1304, 132] width 60 height 13
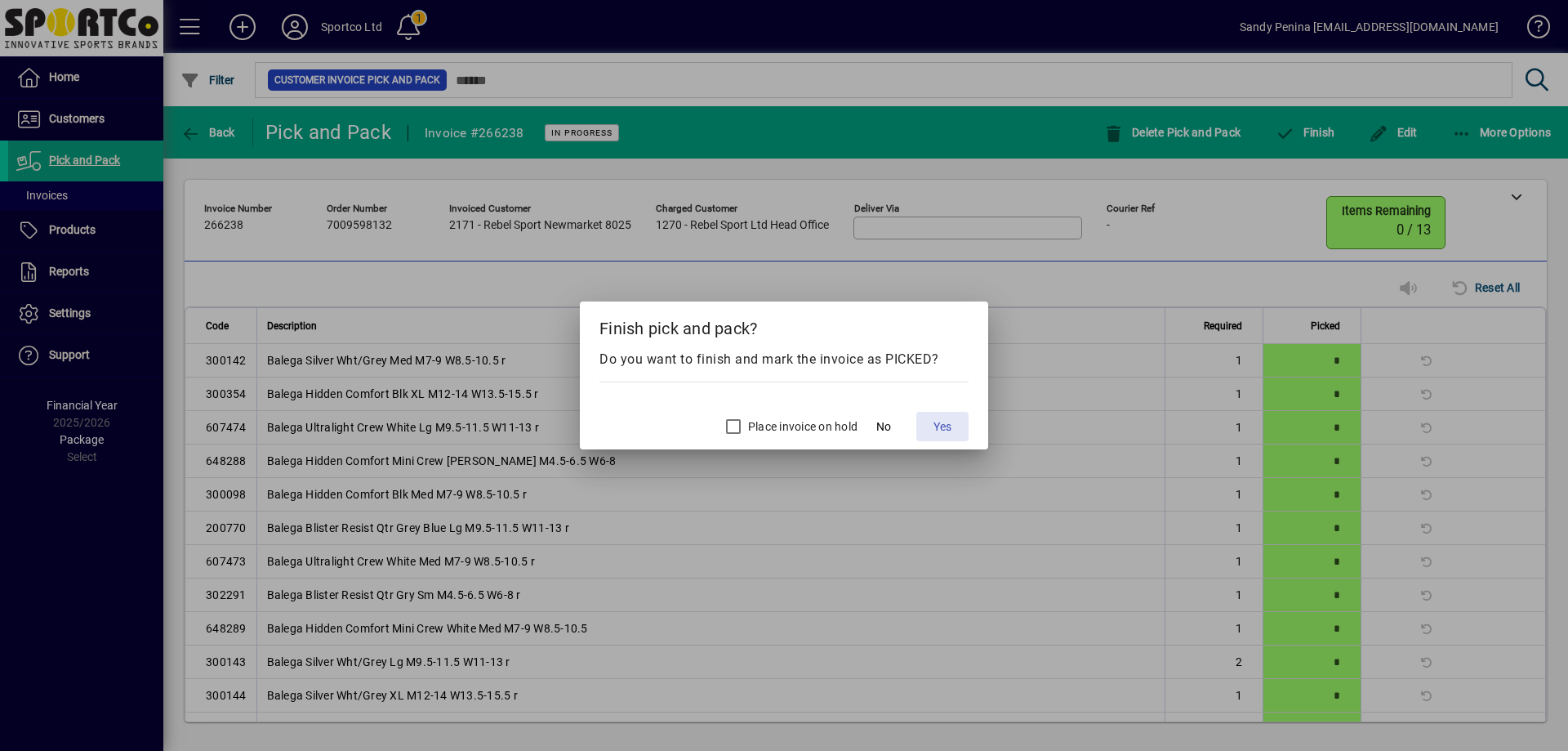
click at [940, 425] on span "Yes" at bounding box center [942, 426] width 18 height 17
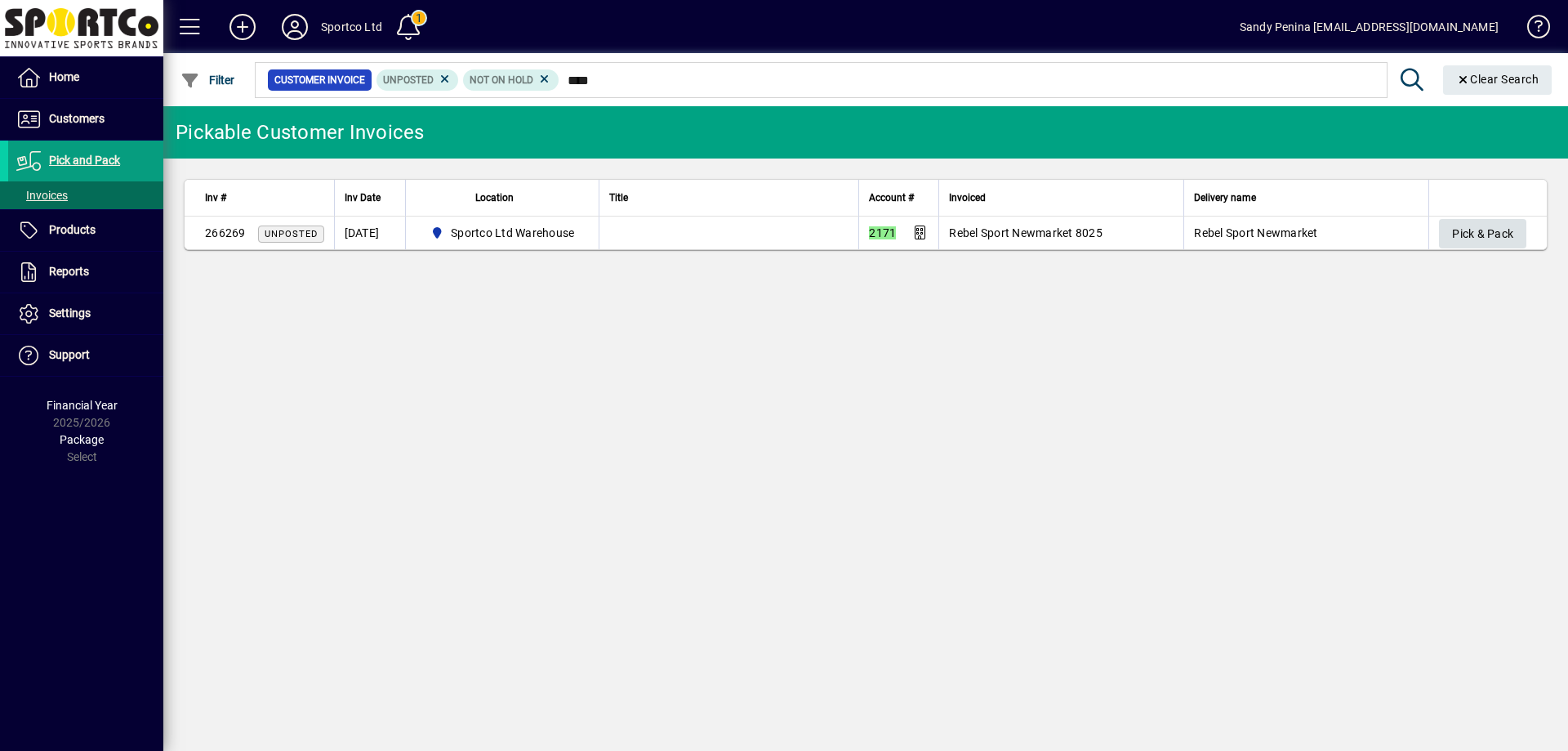
type input "****"
click at [1442, 242] on span "button" at bounding box center [1482, 234] width 87 height 39
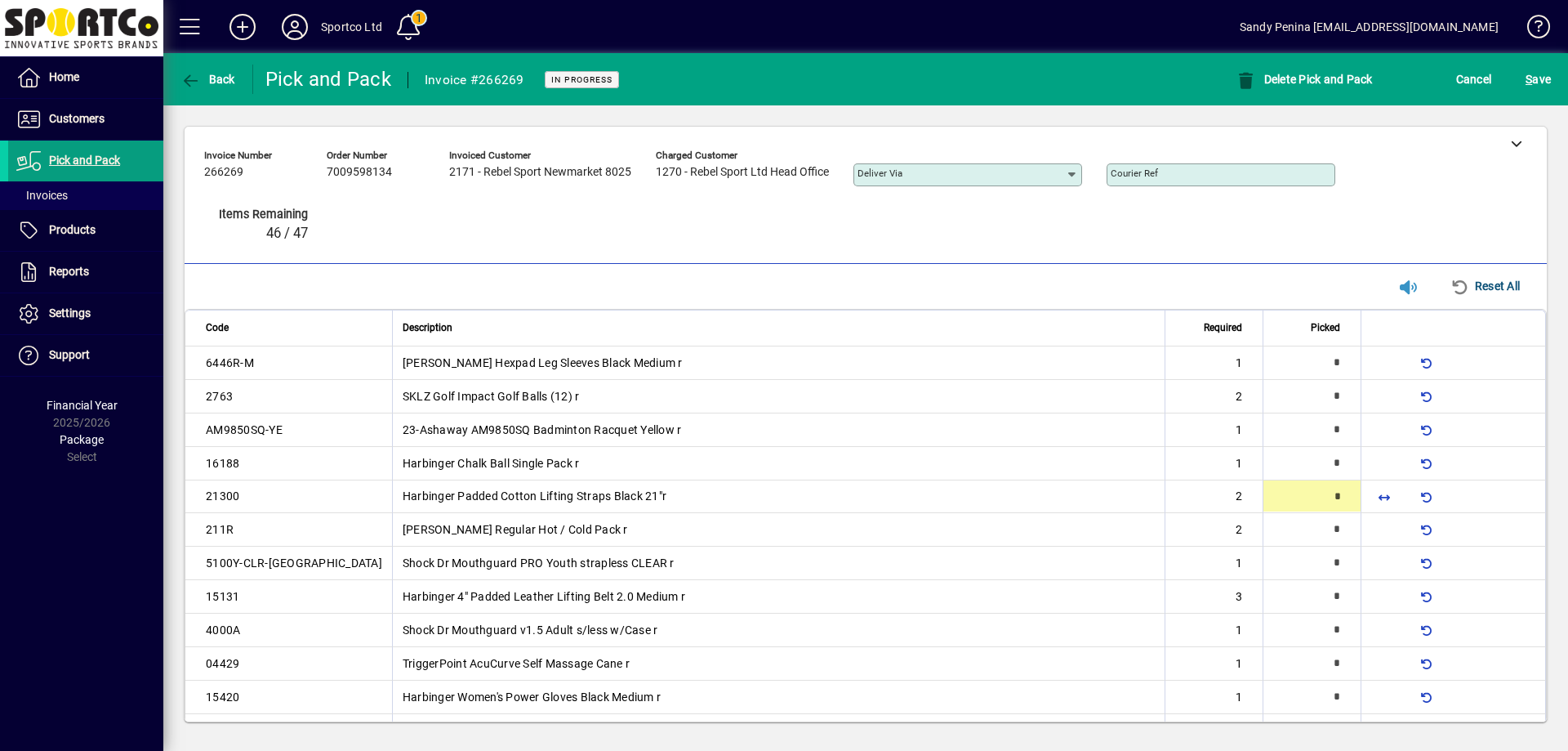
type input "*"
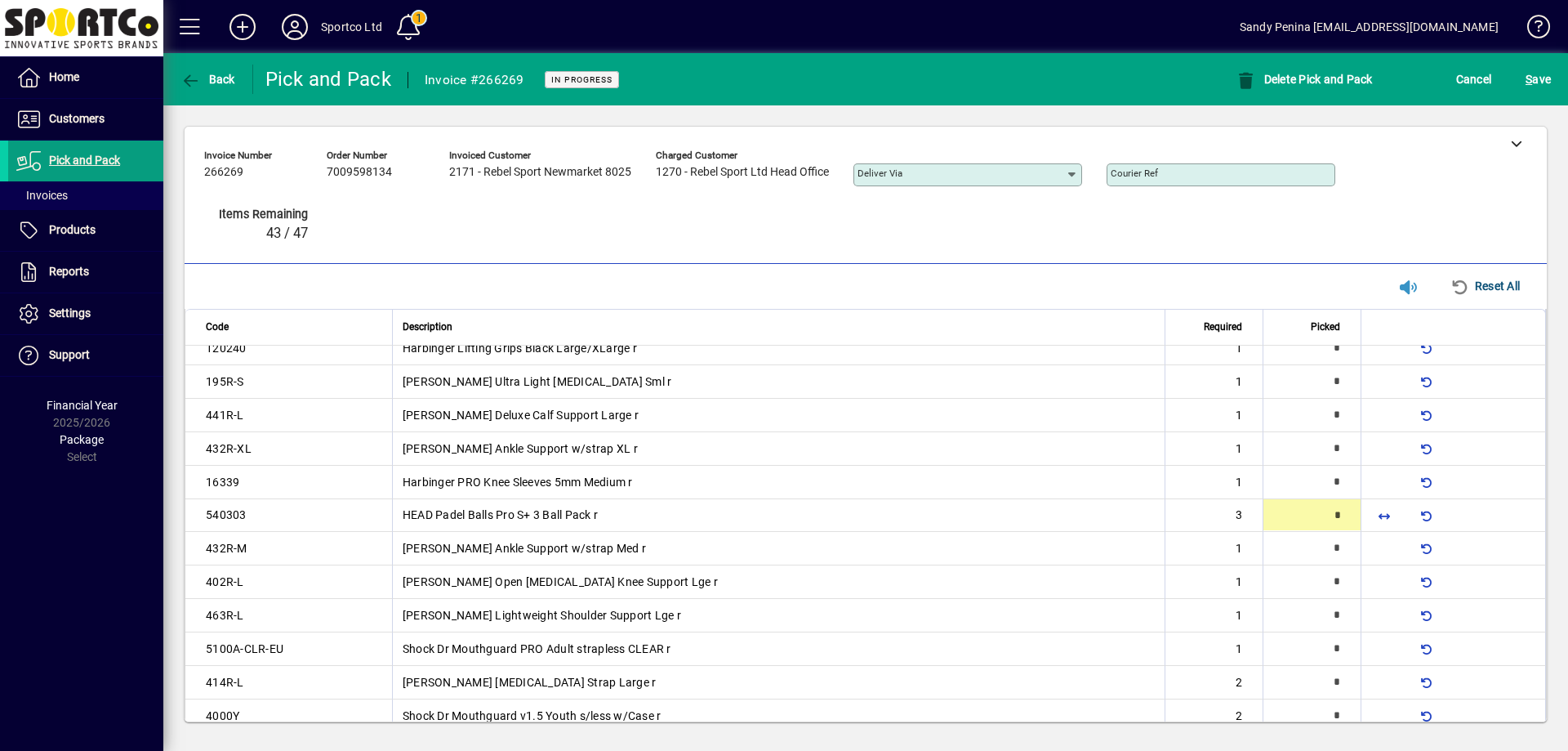
type input "*"
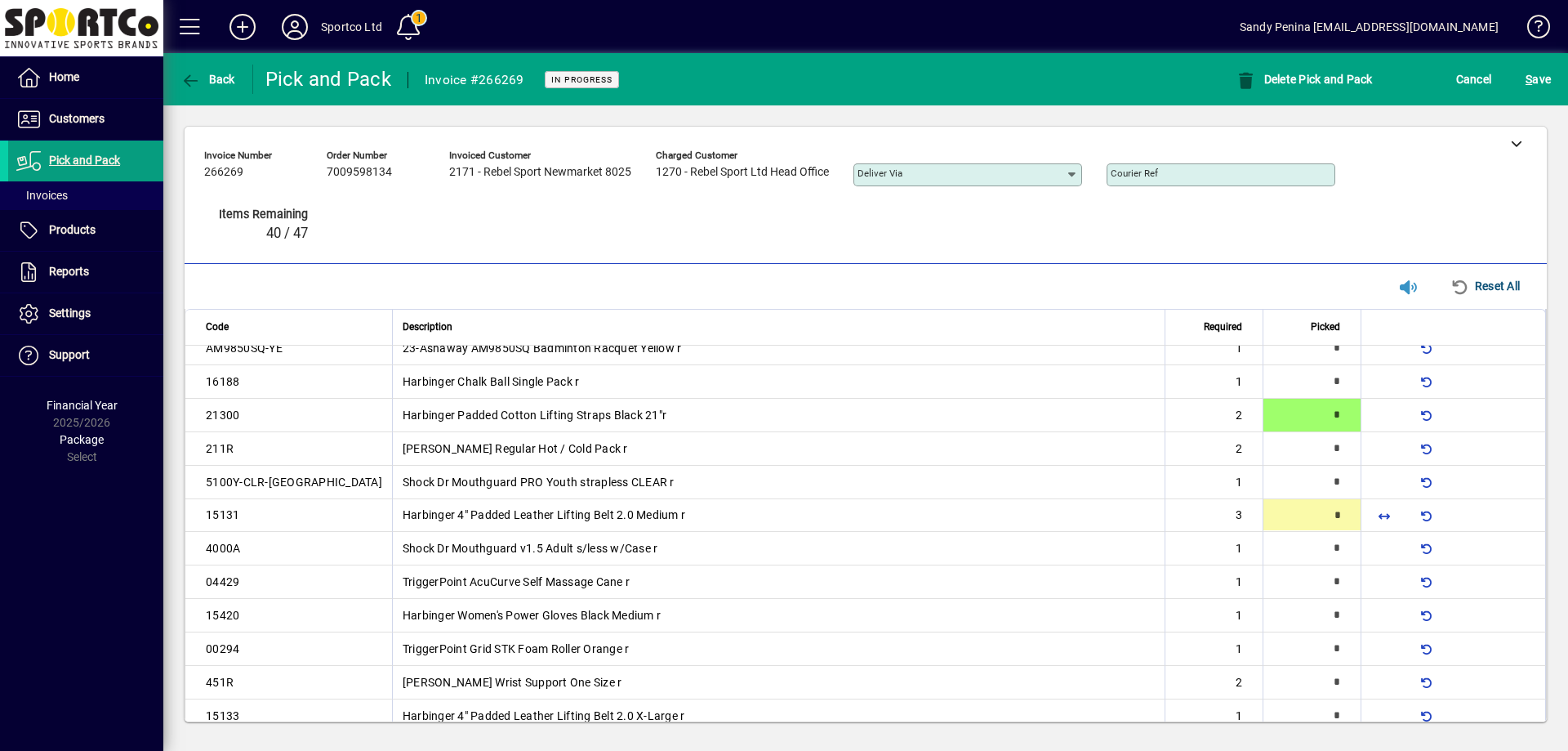
scroll to position [83, 0]
type input "*"
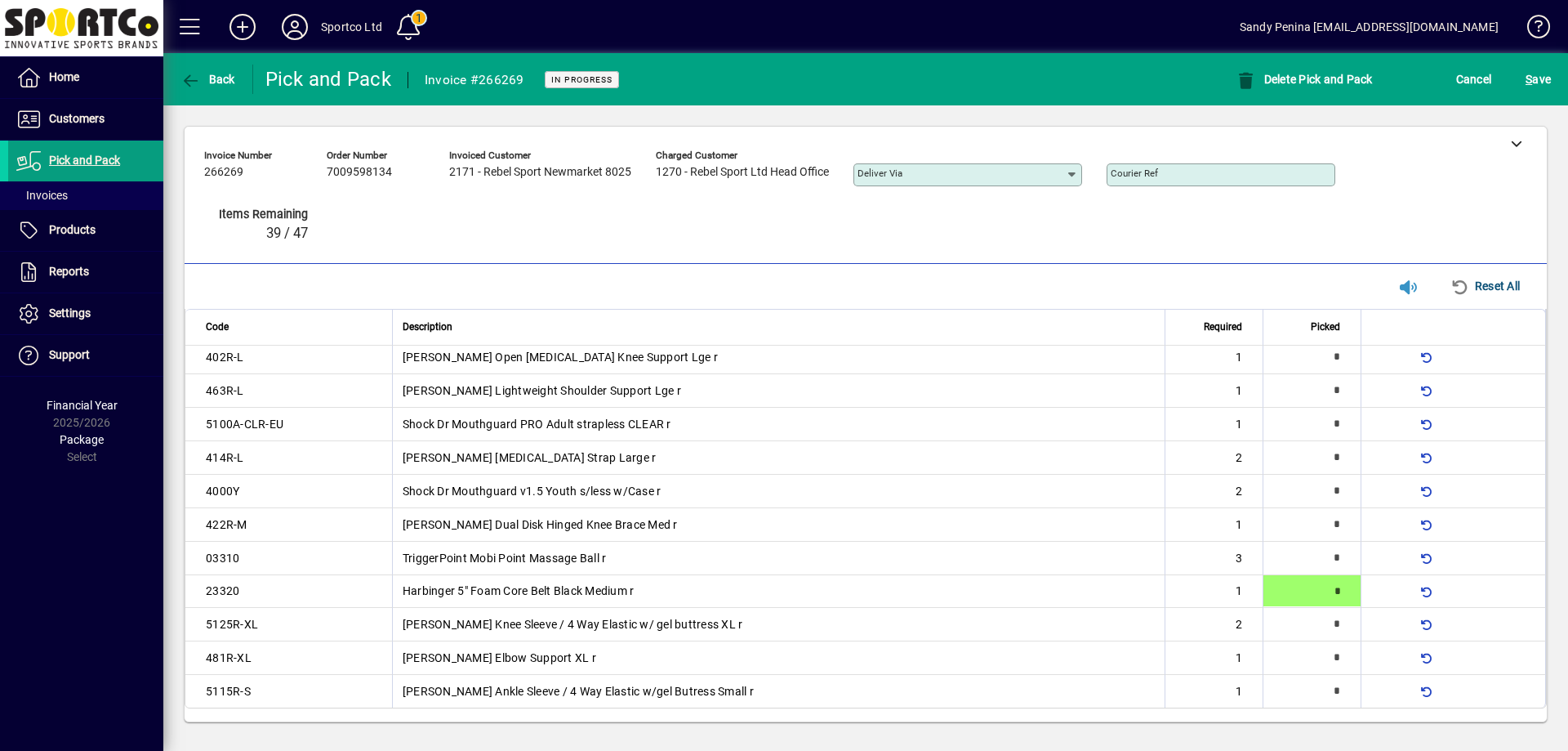
type input "*"
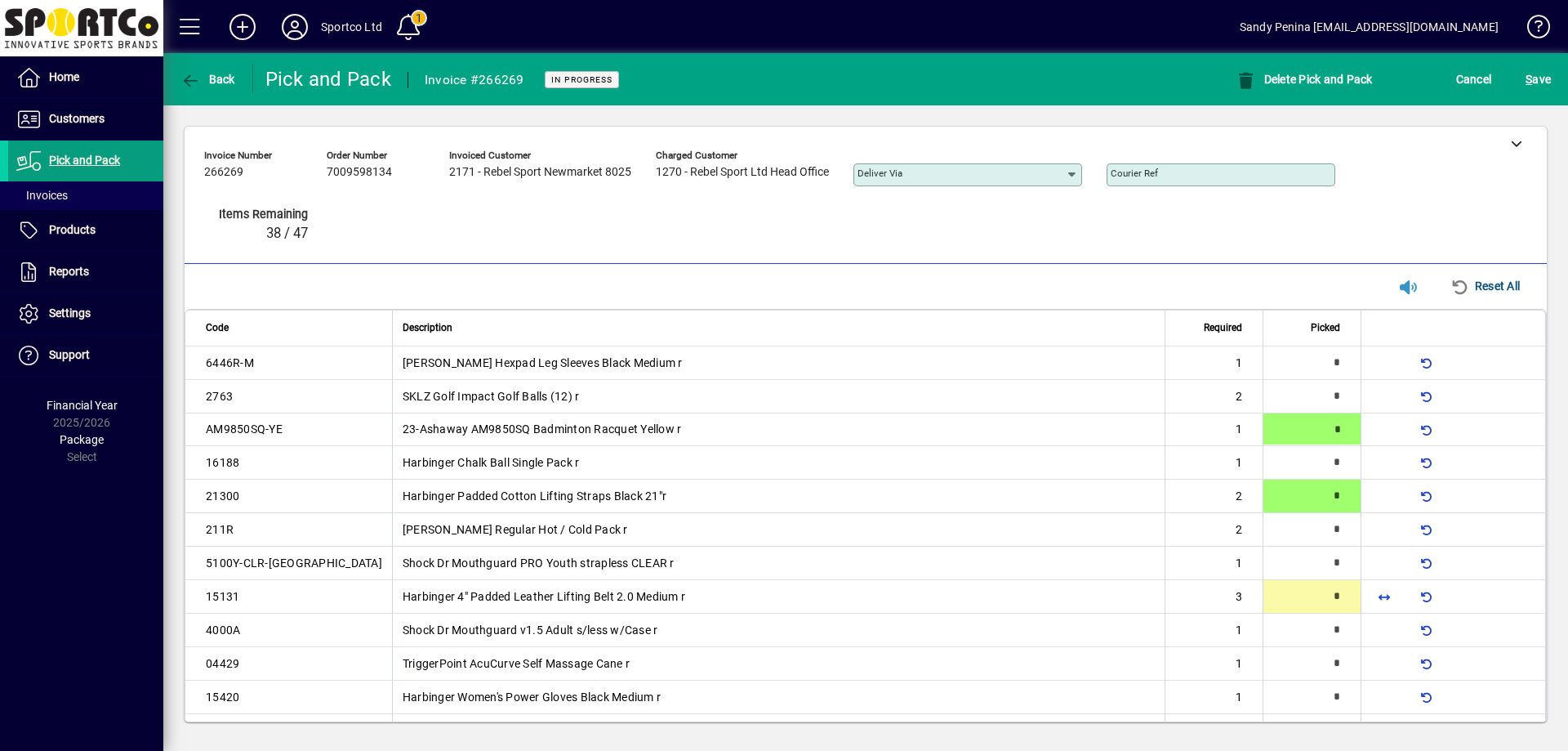
type input "*"
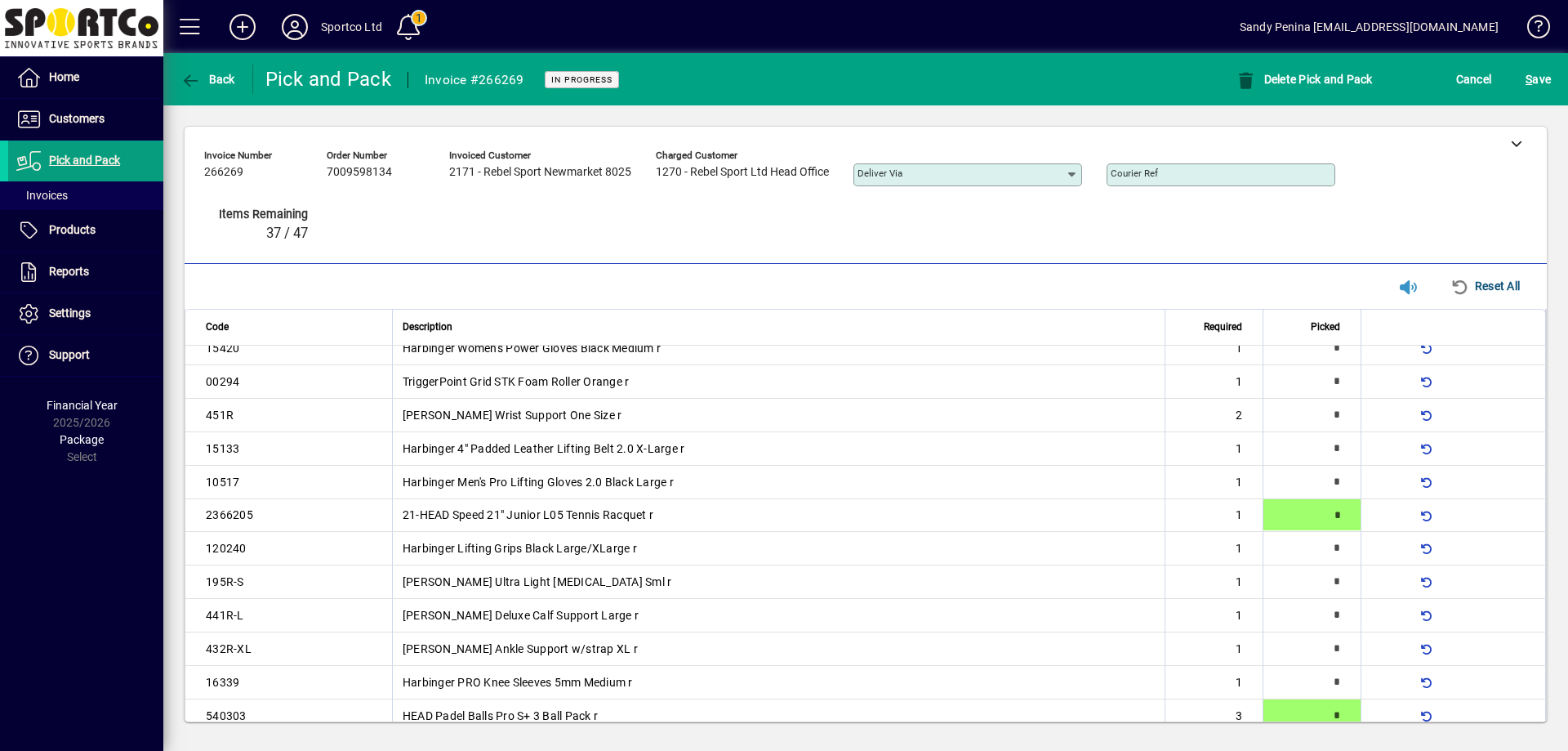
type input "*"
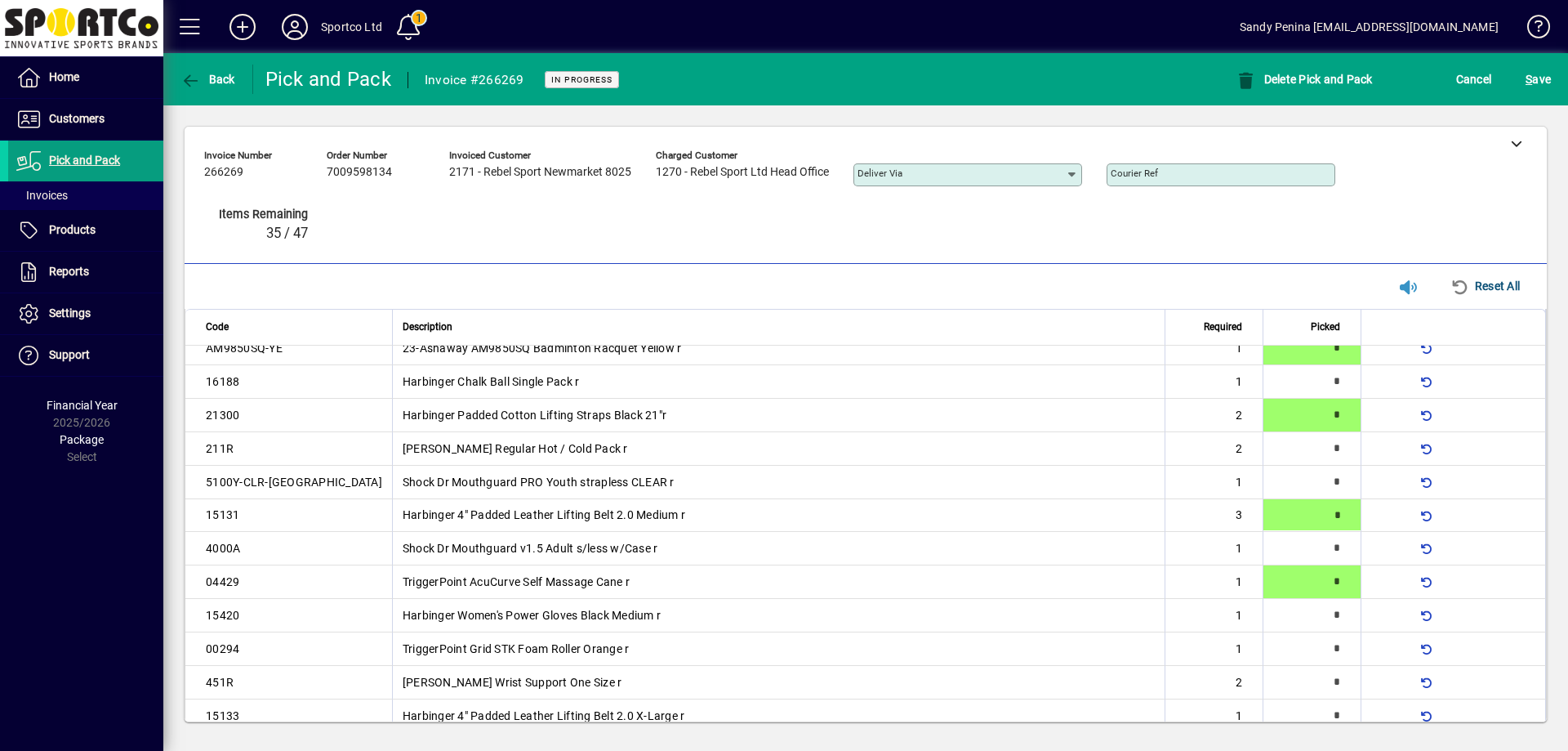
type input "*"
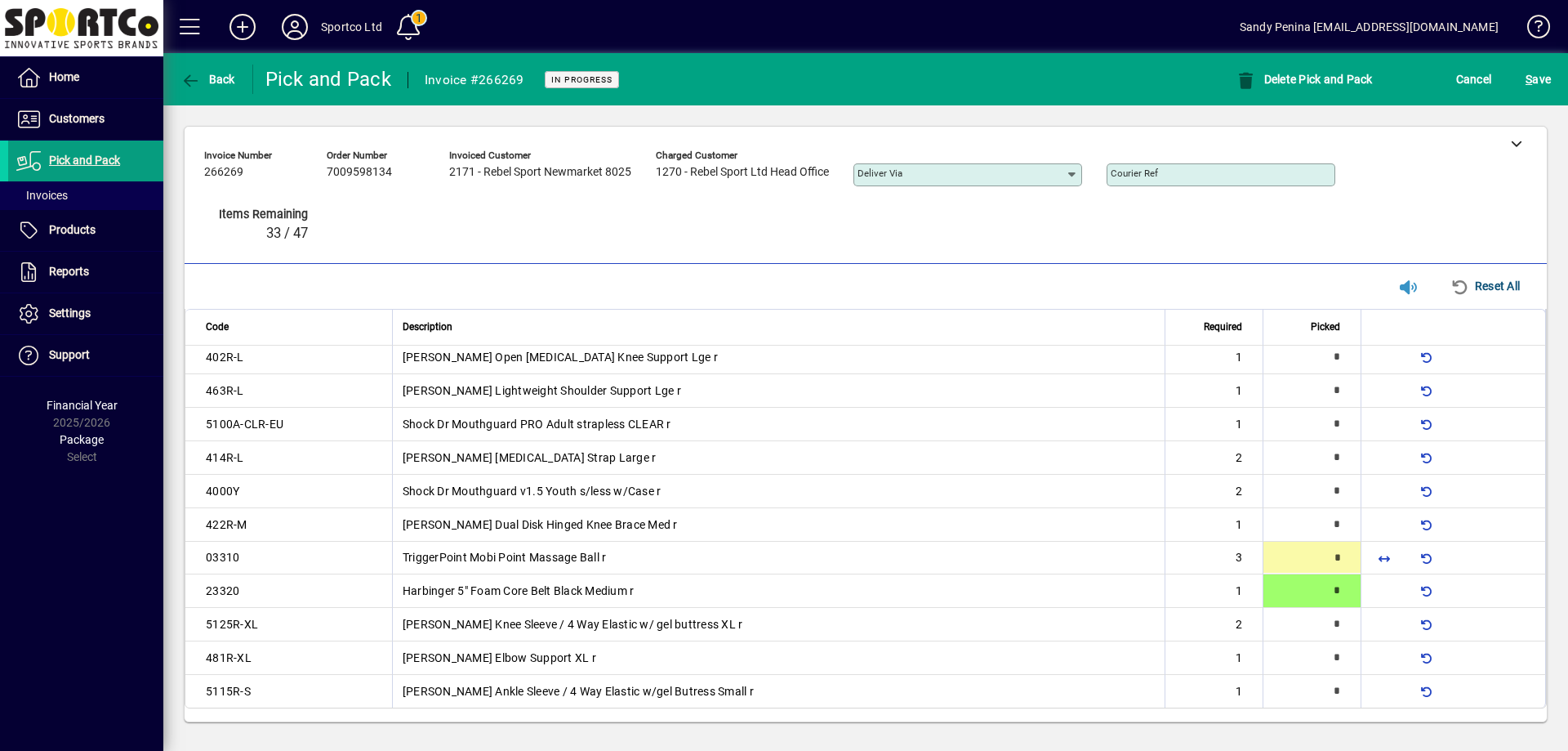
type input "*"
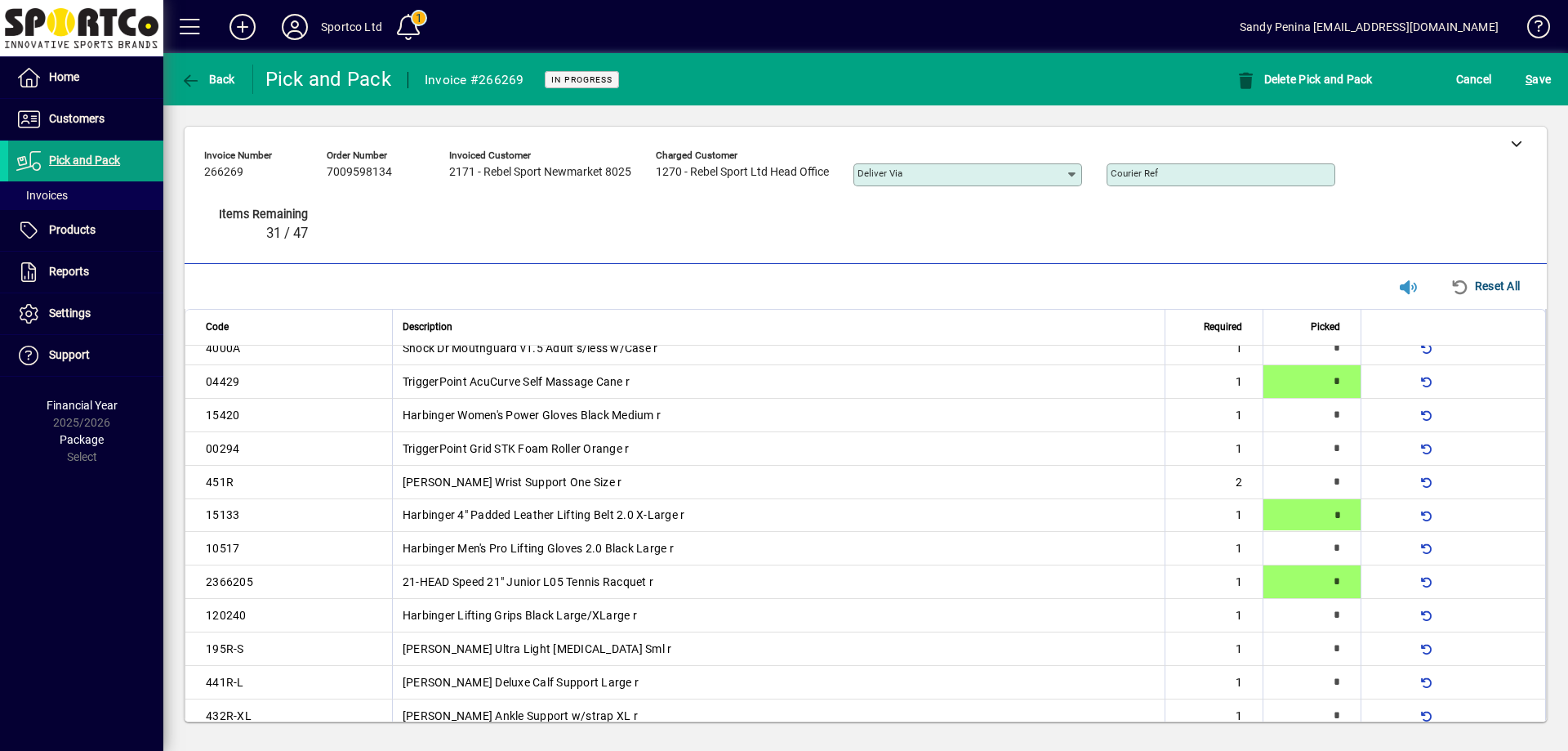
type input "*"
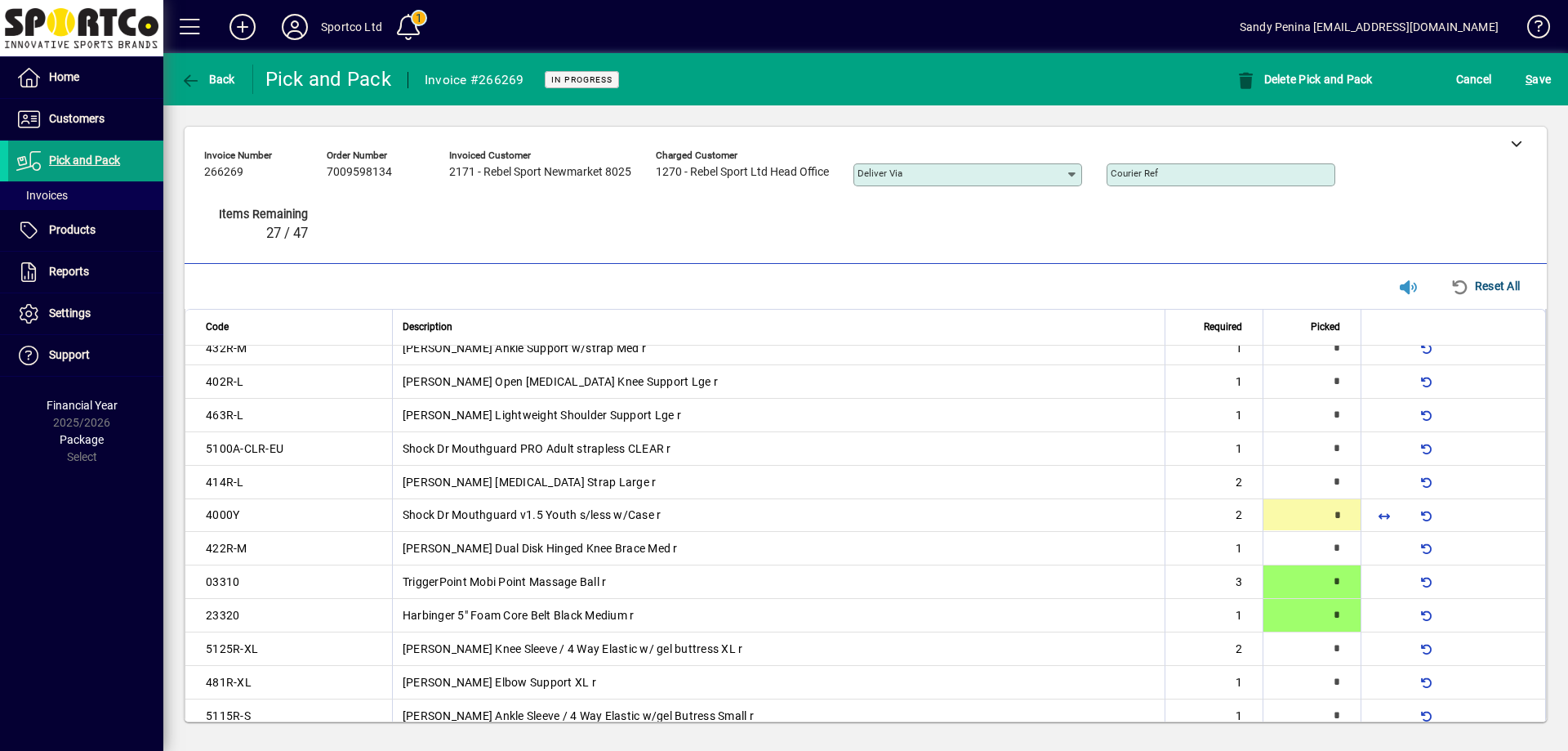
type input "*"
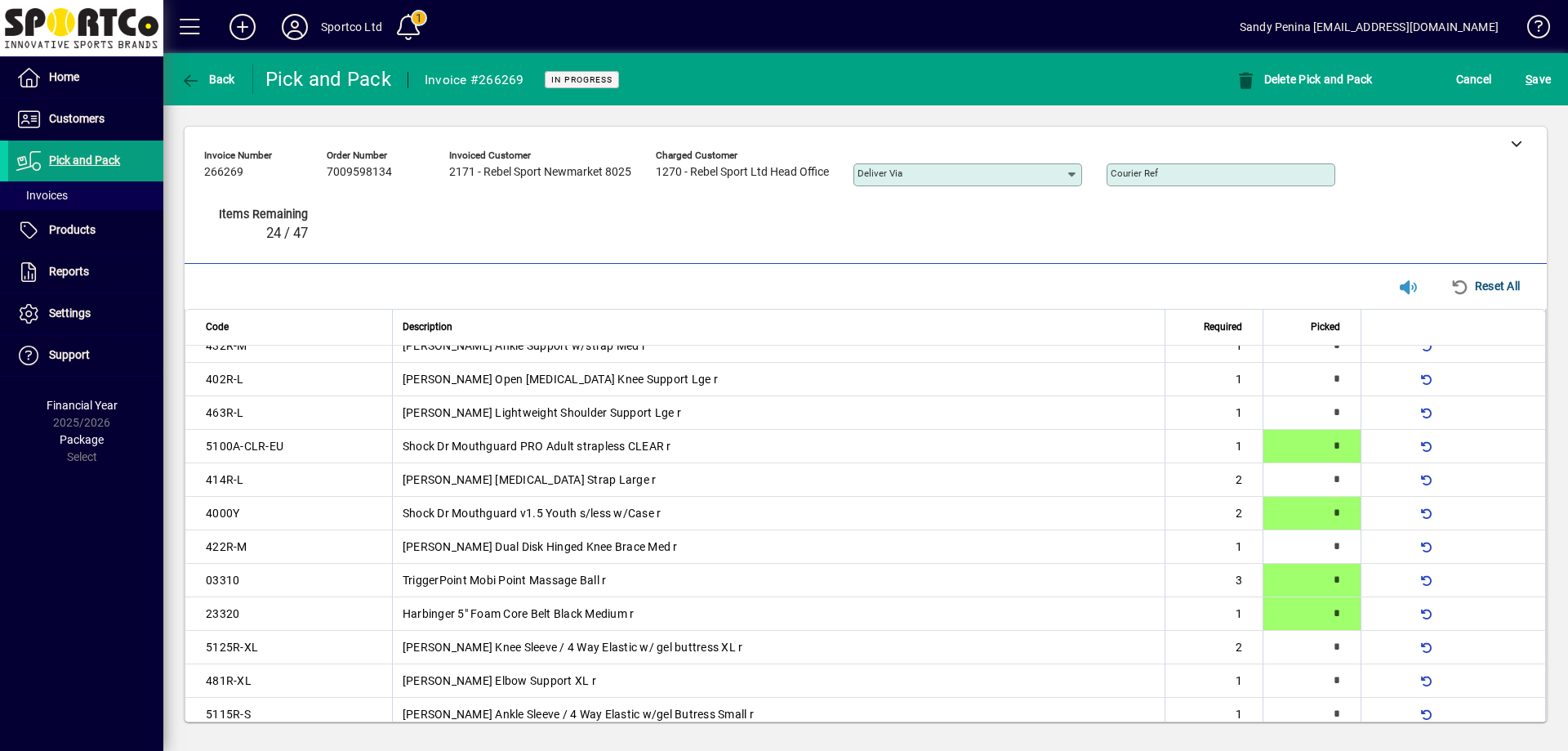
scroll to position [48, 0]
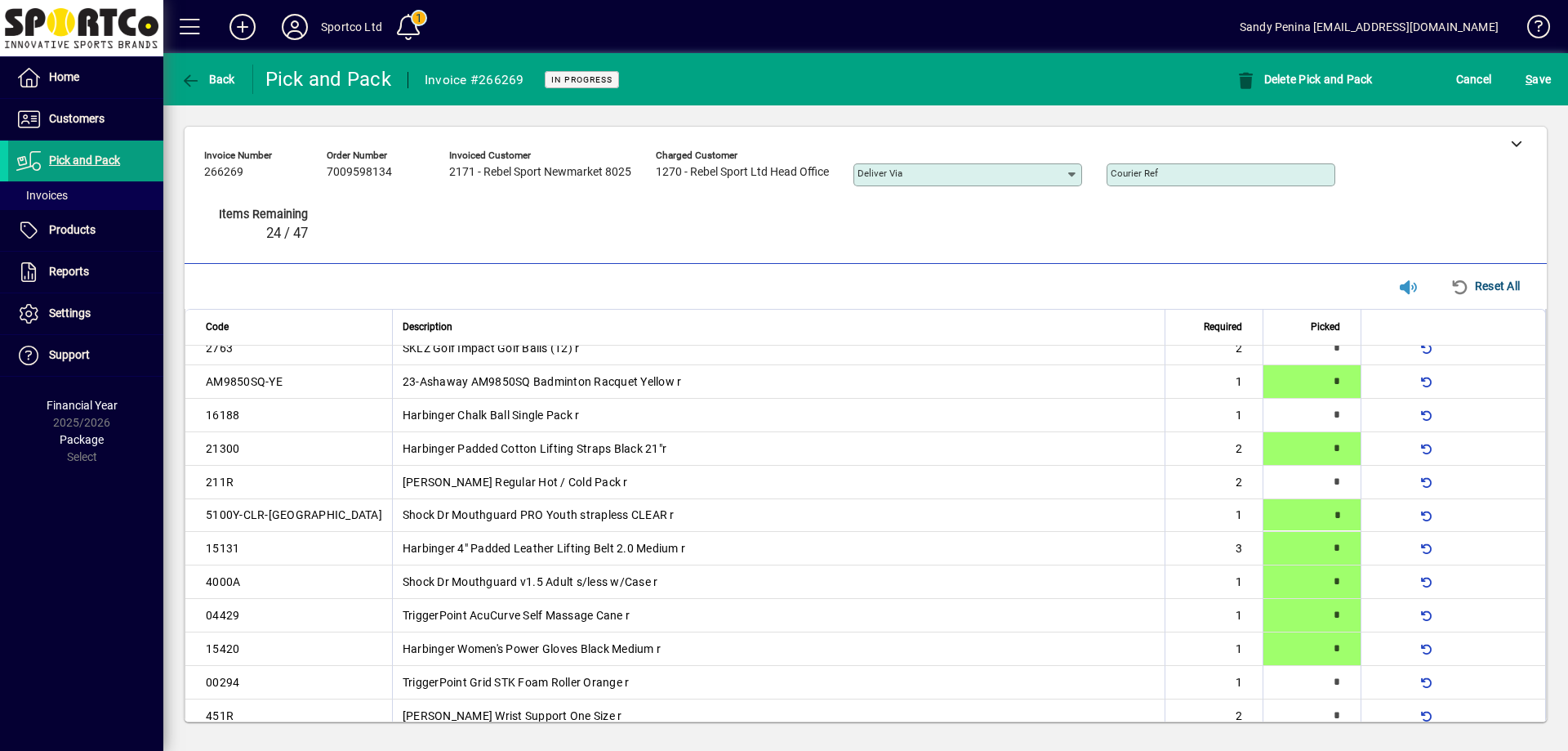
type input "*"
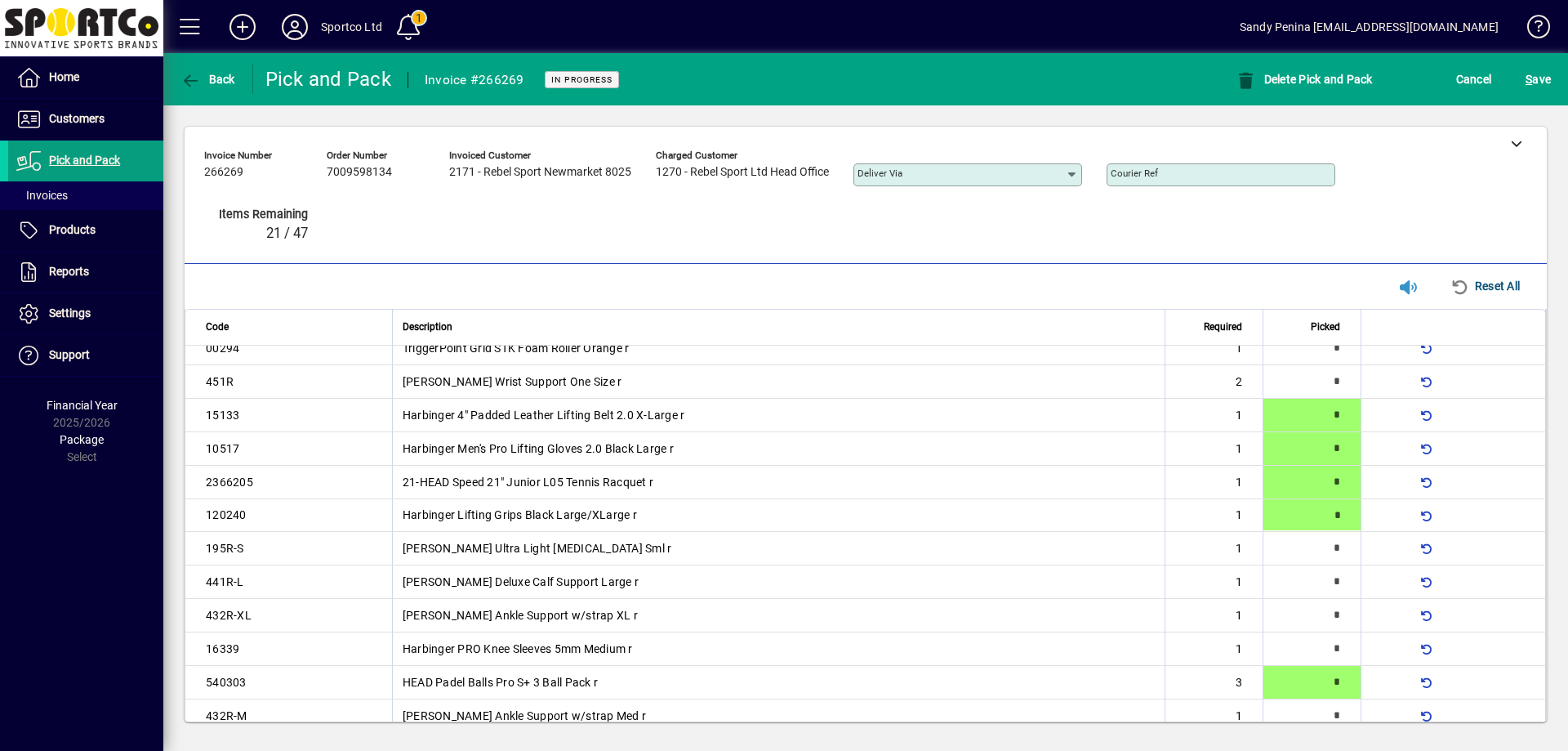
scroll to position [0, 0]
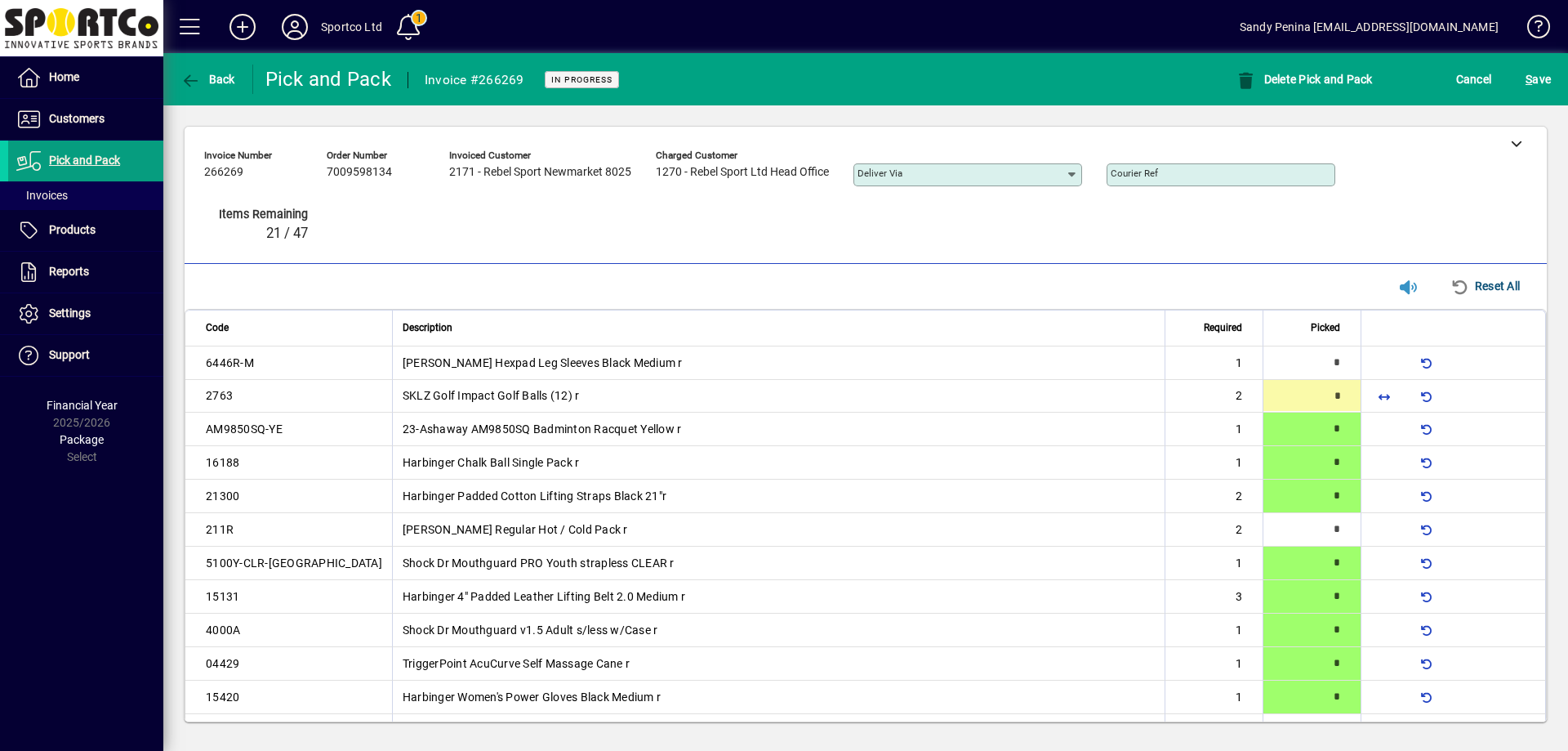
type input "*"
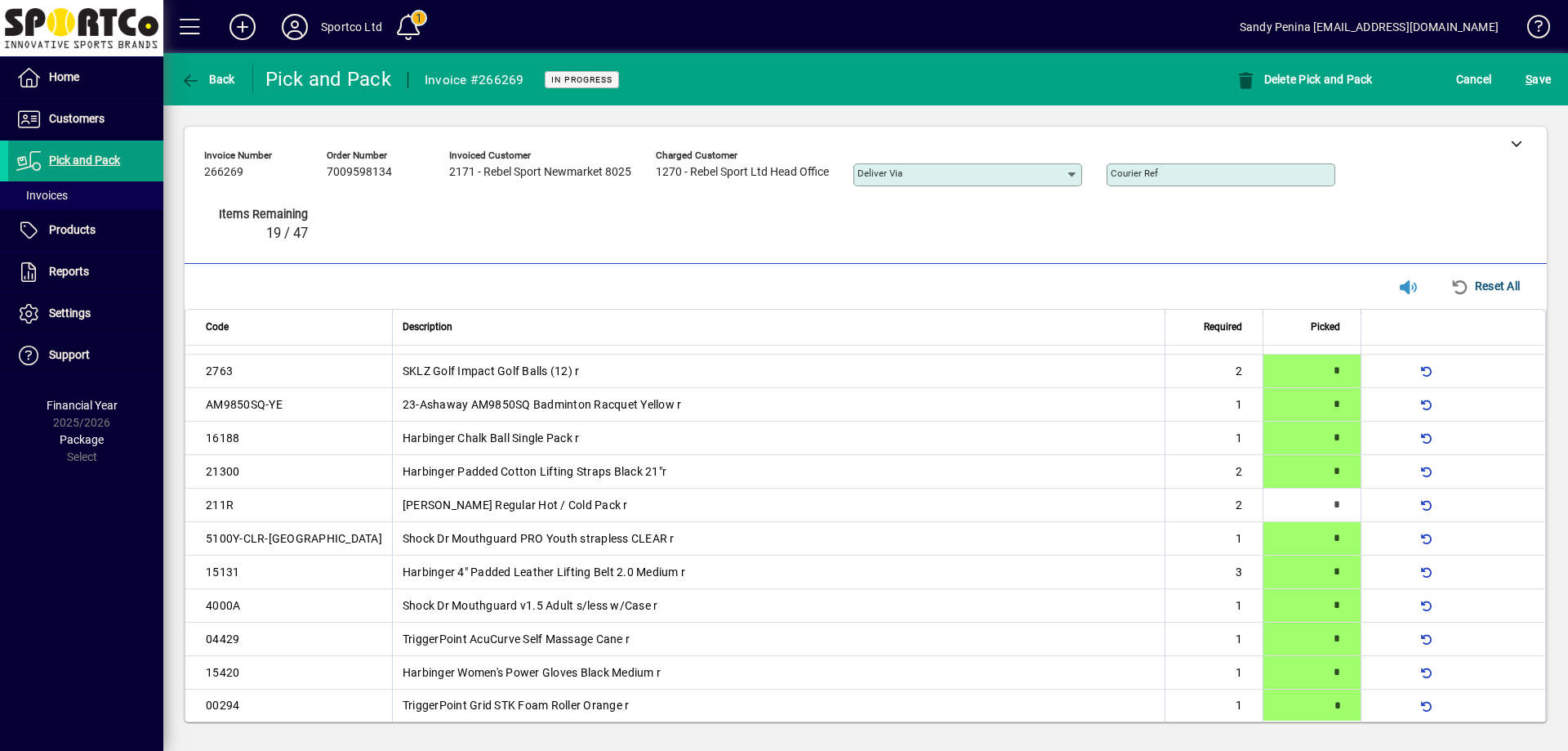
type input "*"
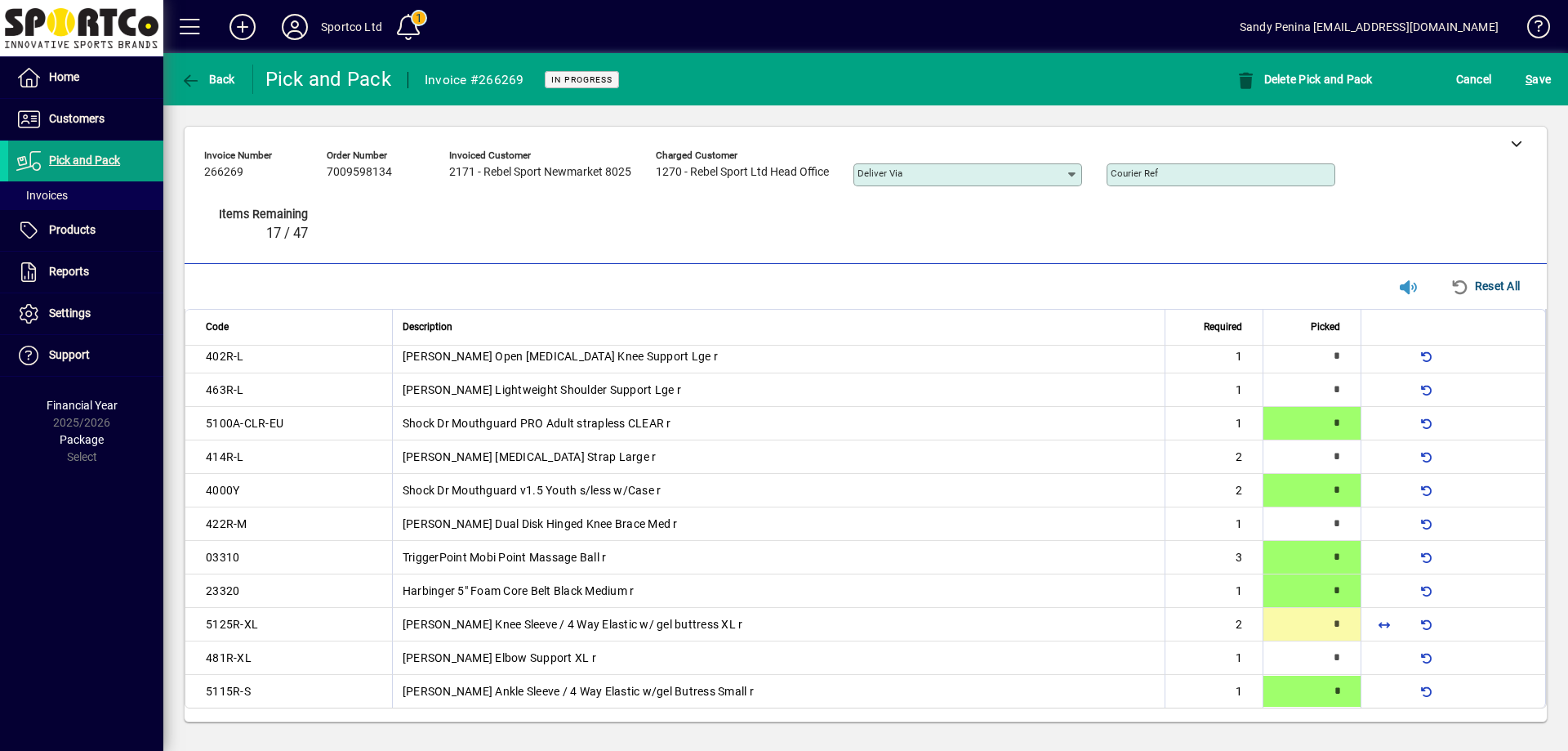
type input "*"
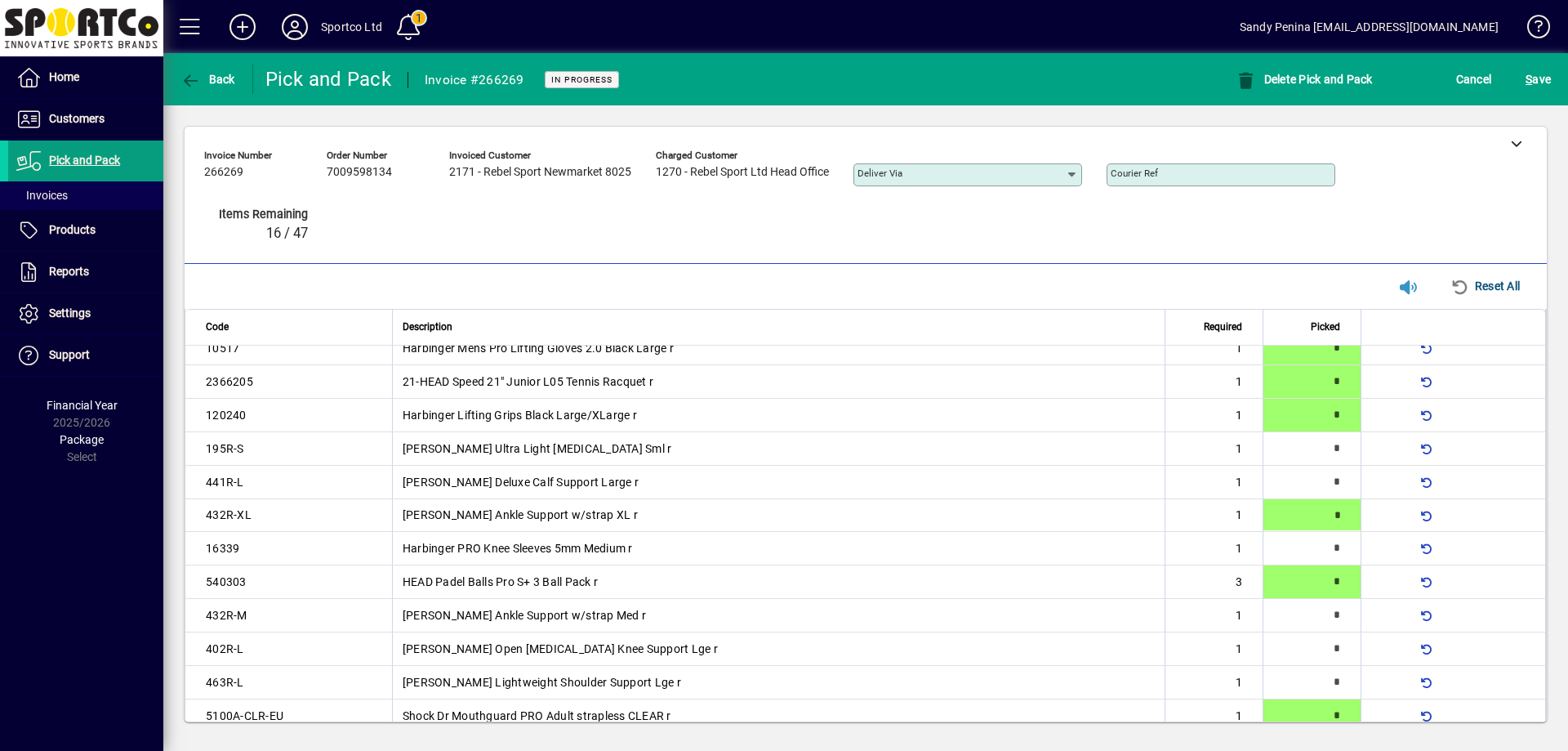
type input "*"
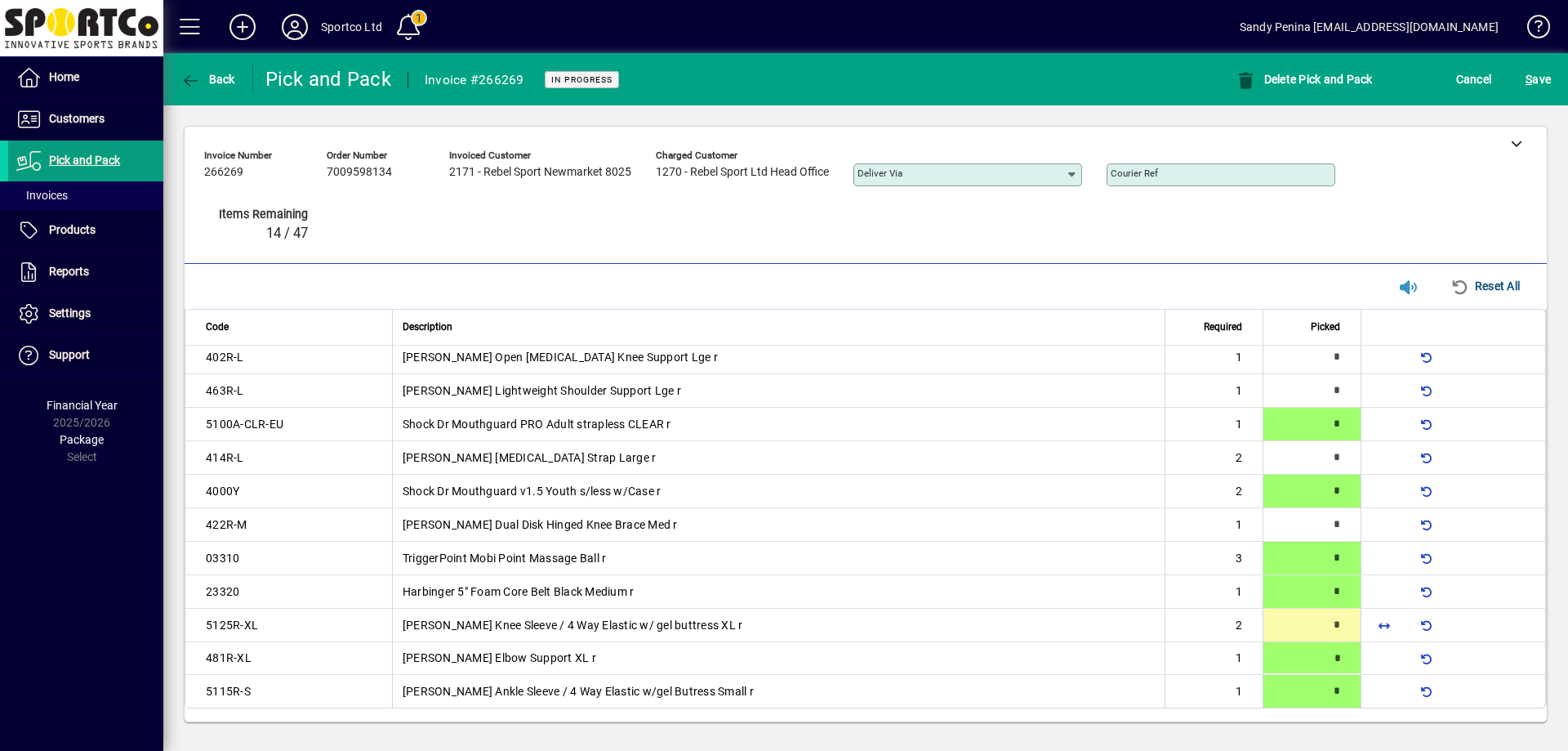
type input "*"
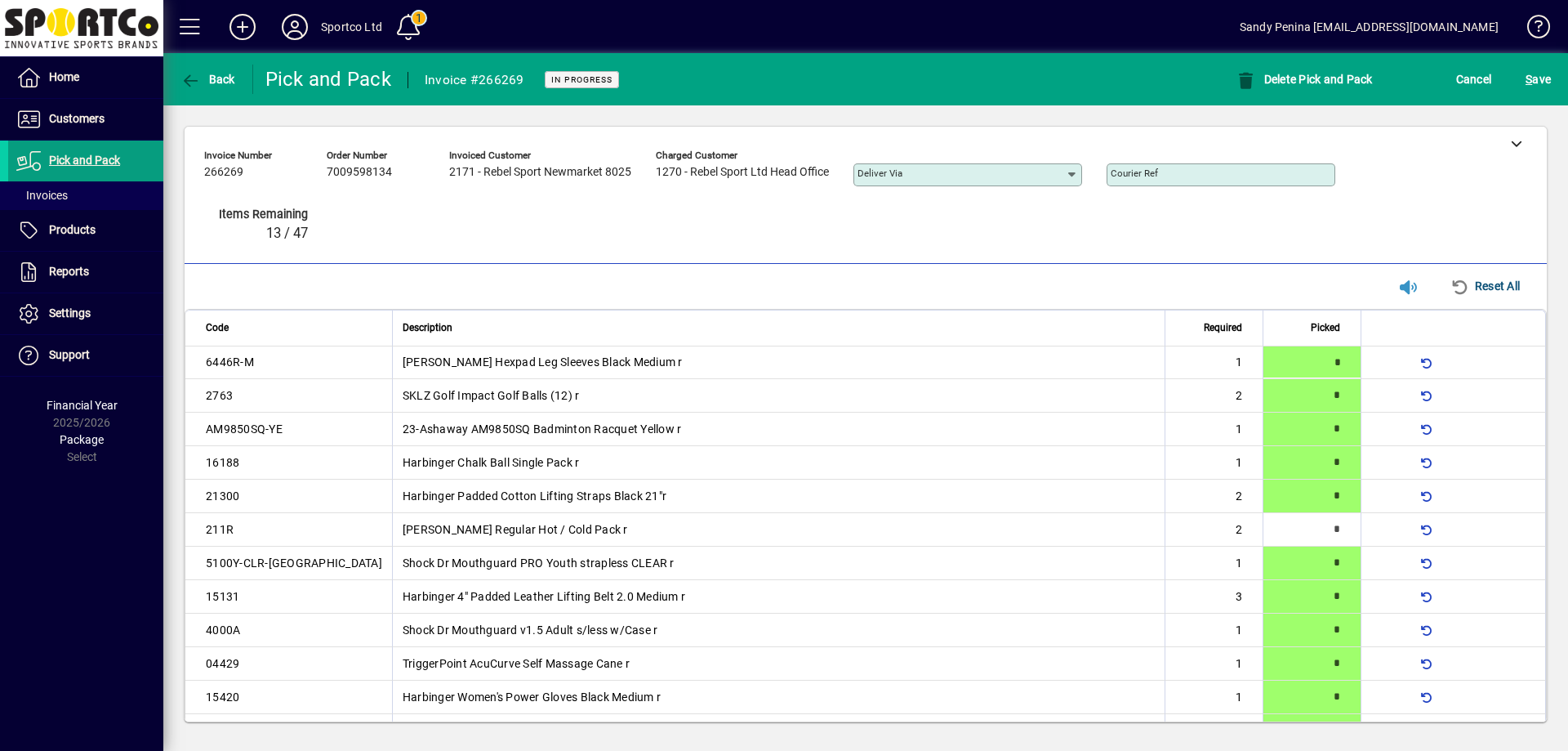
type input "*"
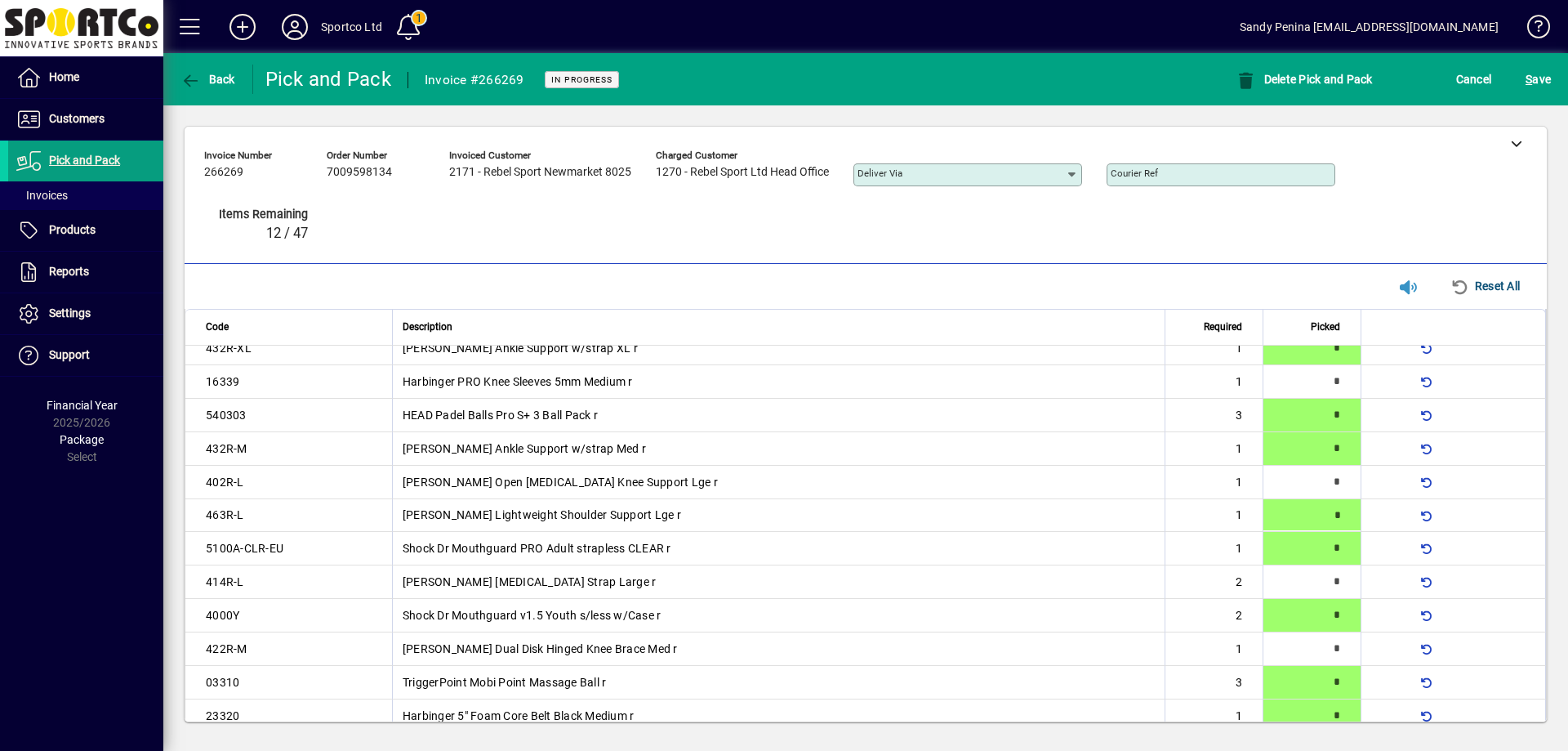
type input "*"
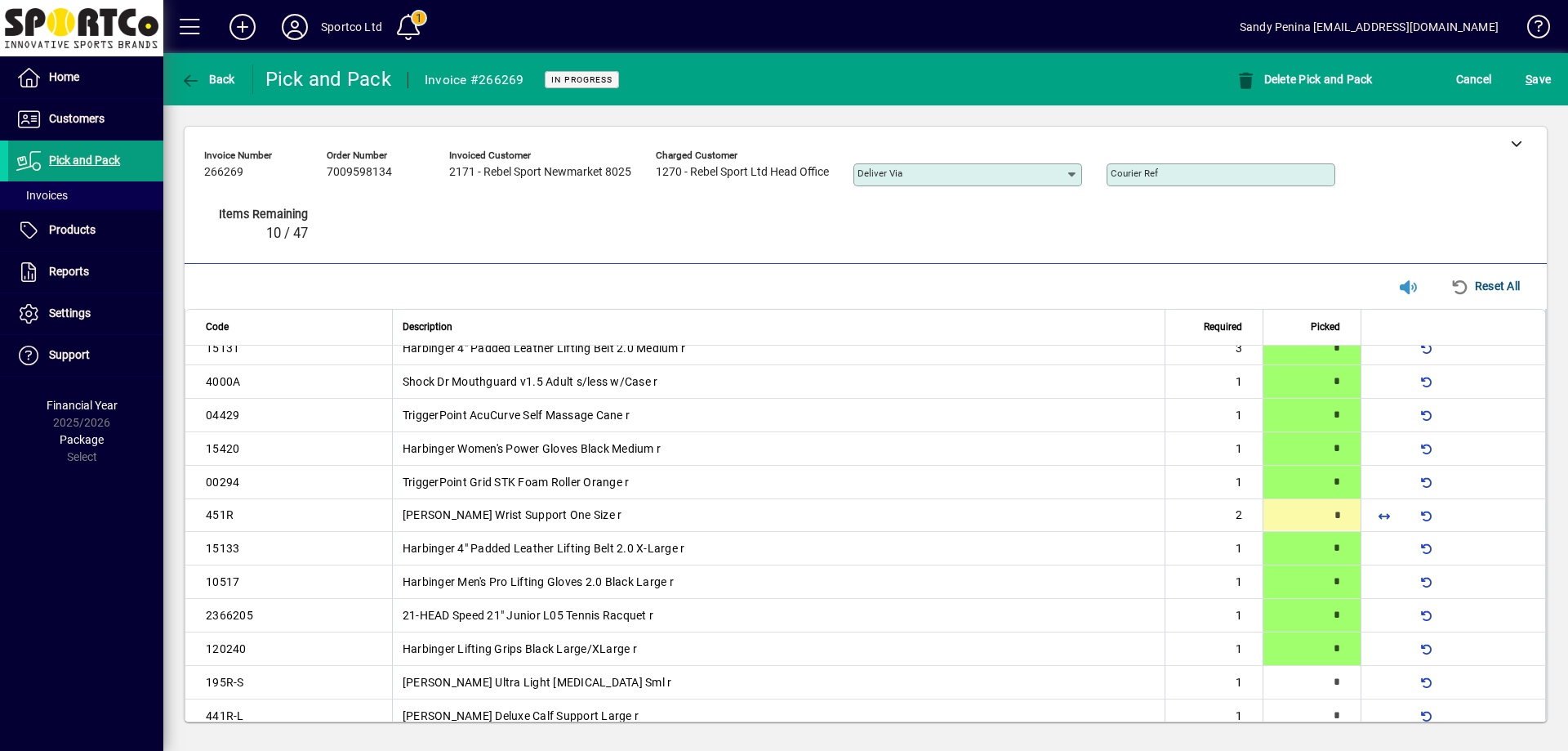
type input "*"
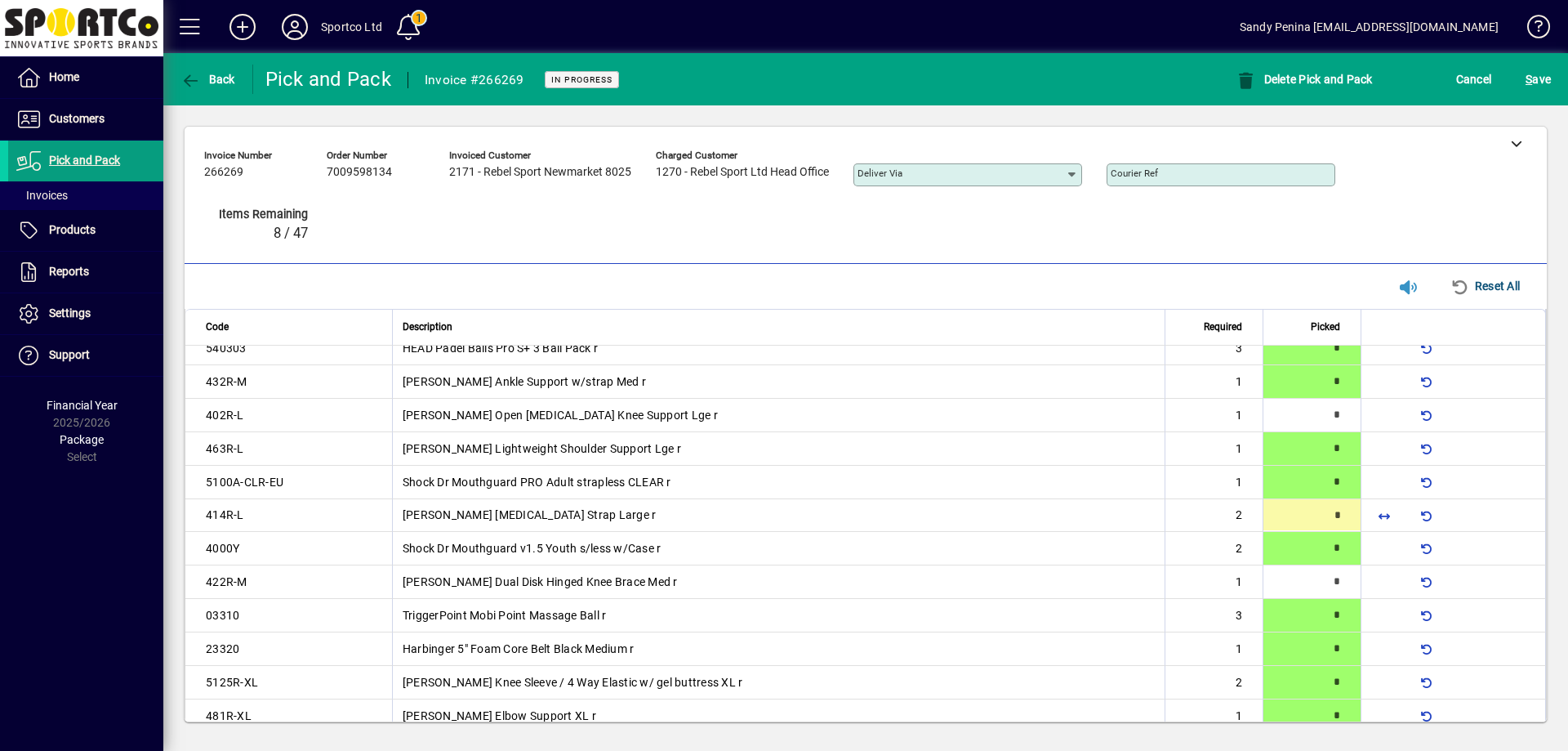
type input "*"
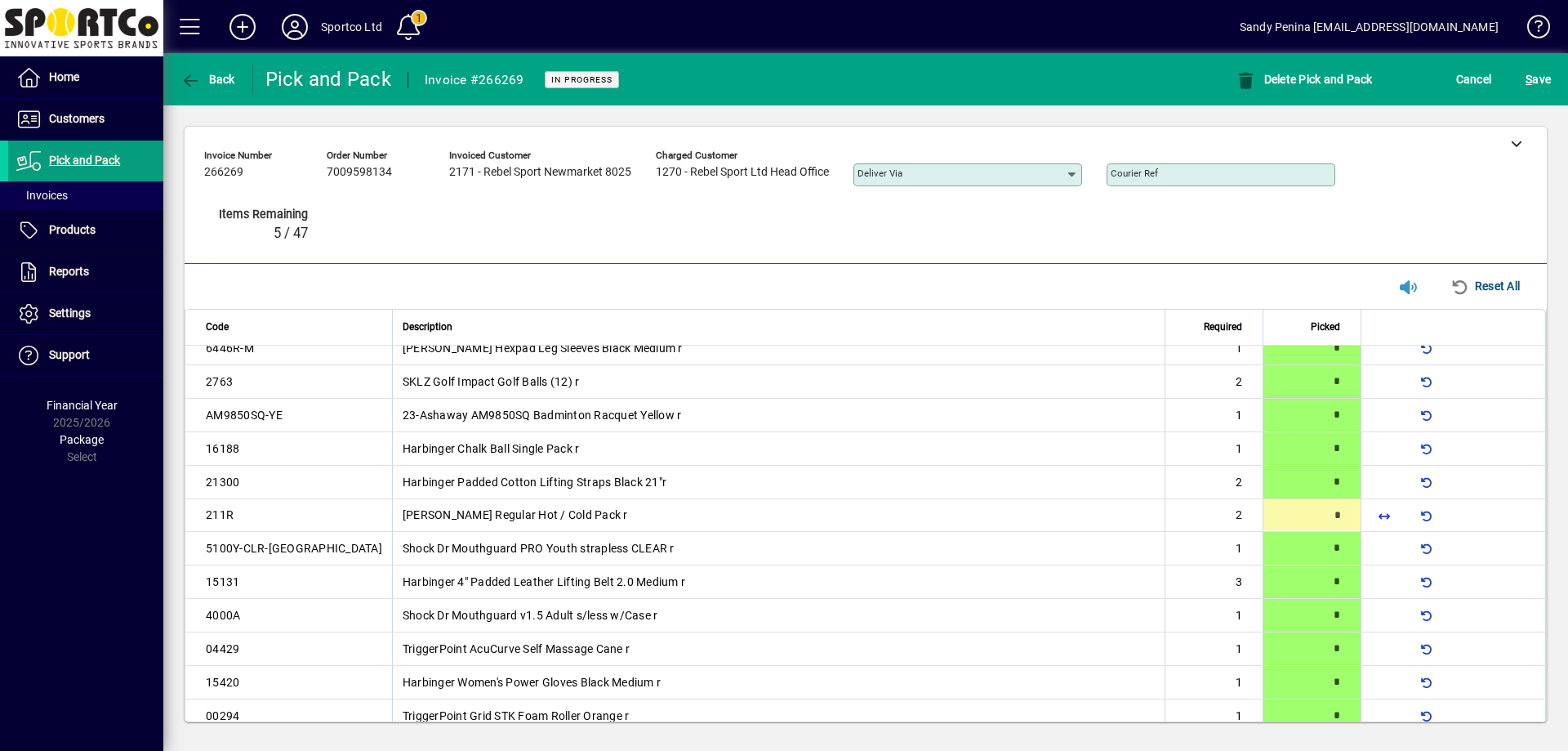
type input "*"
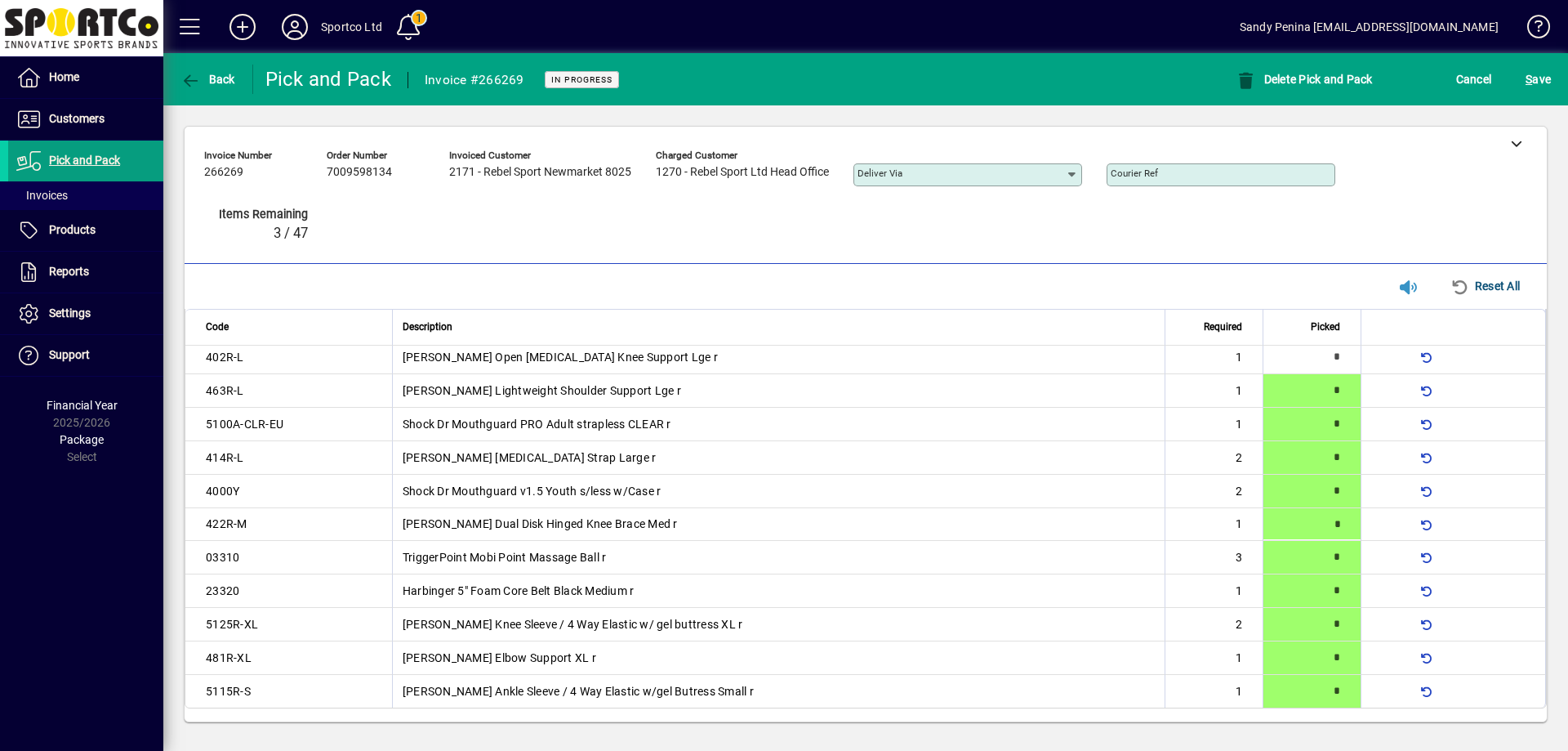
type input "*"
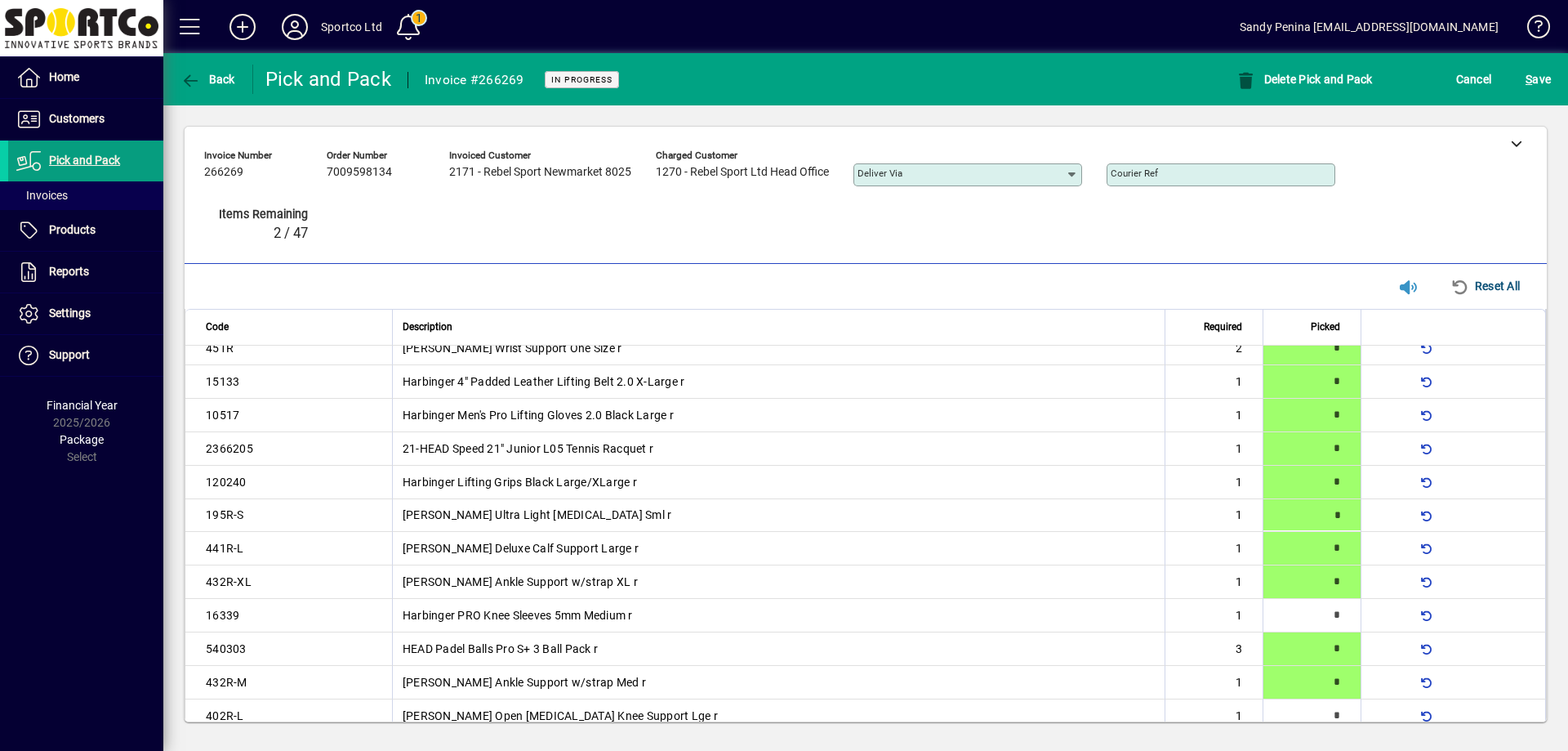
scroll to position [744, 0]
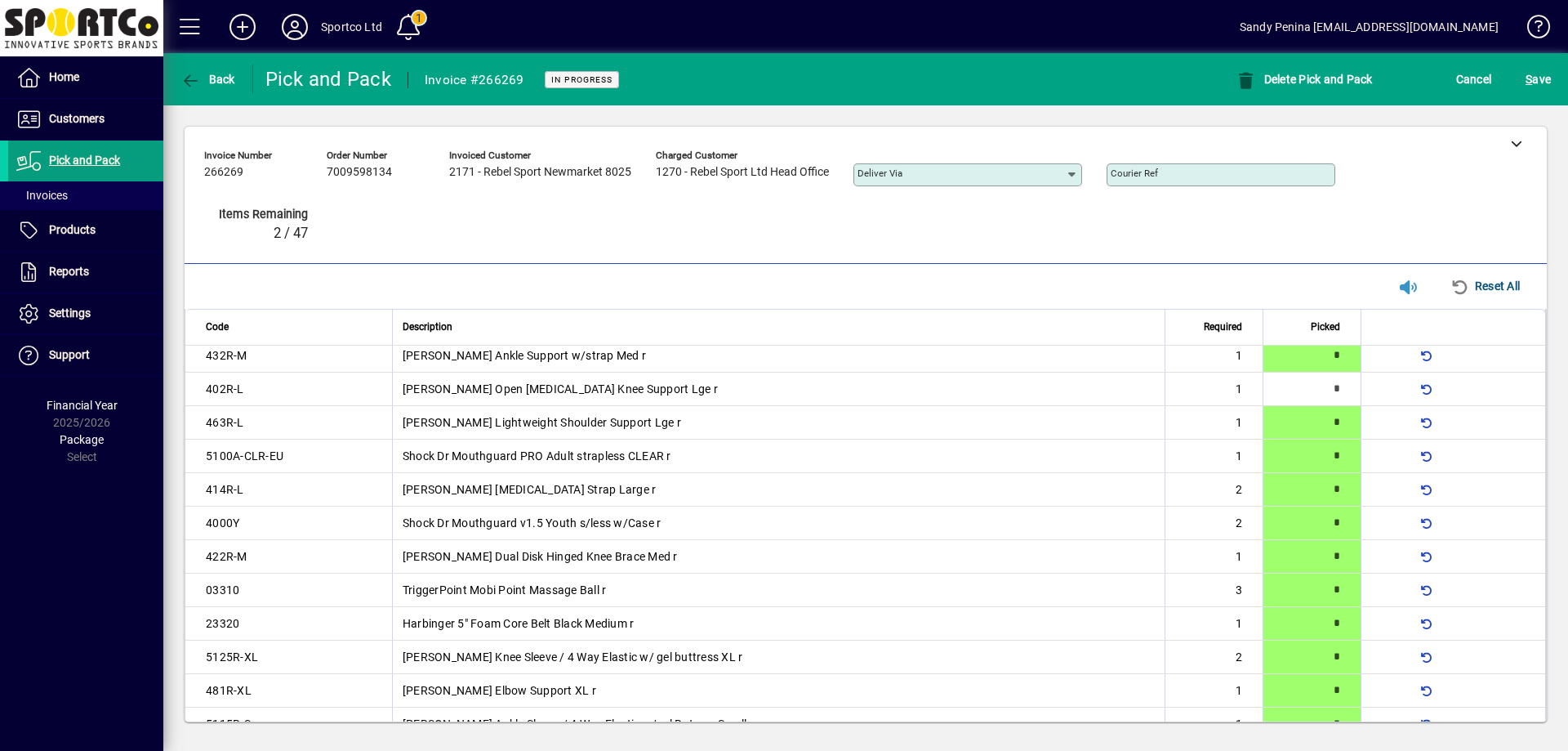
type input "*"
click at [1526, 94] on span "submit" at bounding box center [1539, 79] width 34 height 39
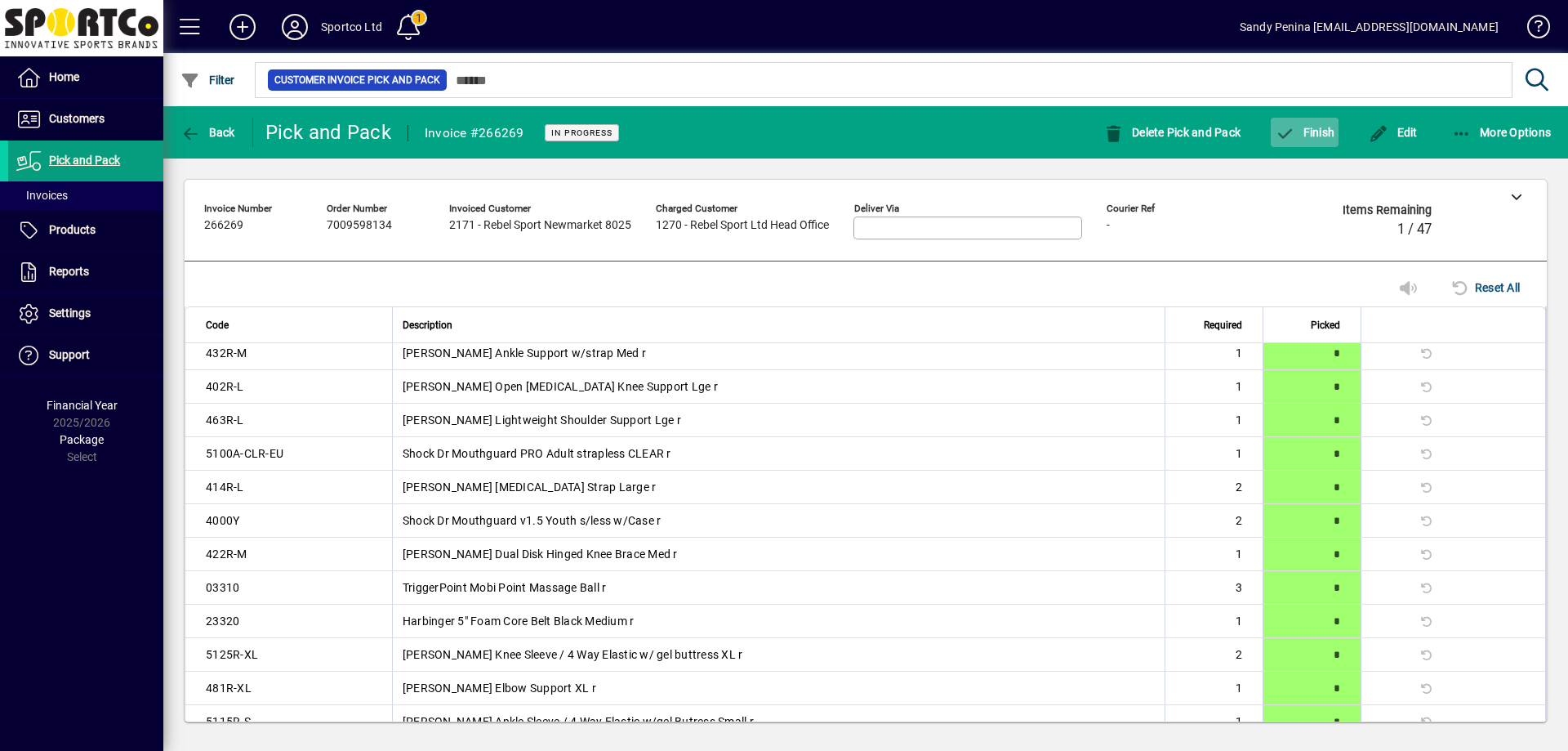
click at [1321, 137] on span "Finish" at bounding box center [1304, 132] width 60 height 13
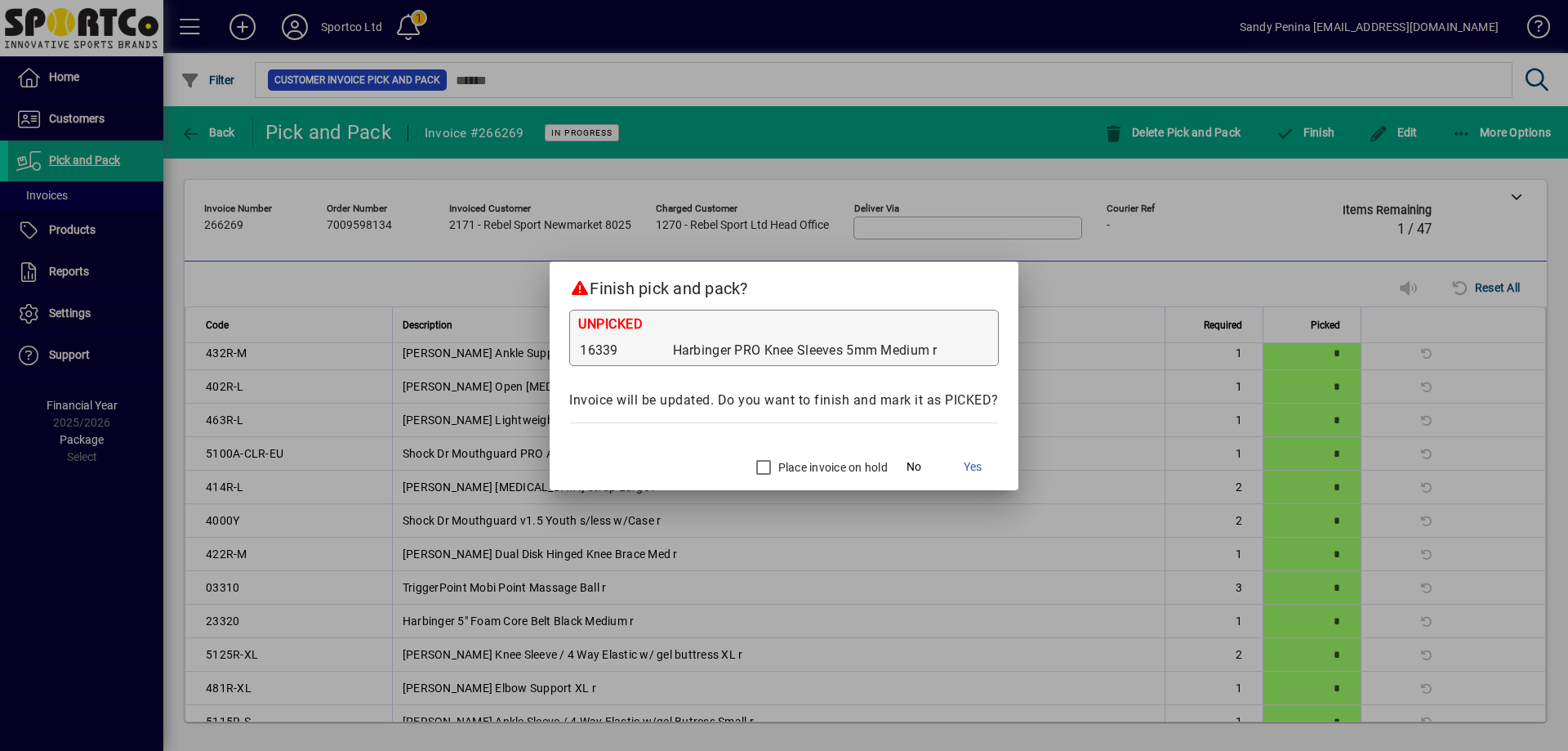
click at [787, 475] on div "Place invoice on hold" at bounding box center [817, 467] width 141 height 33
click at [980, 472] on span "Yes" at bounding box center [973, 466] width 18 height 17
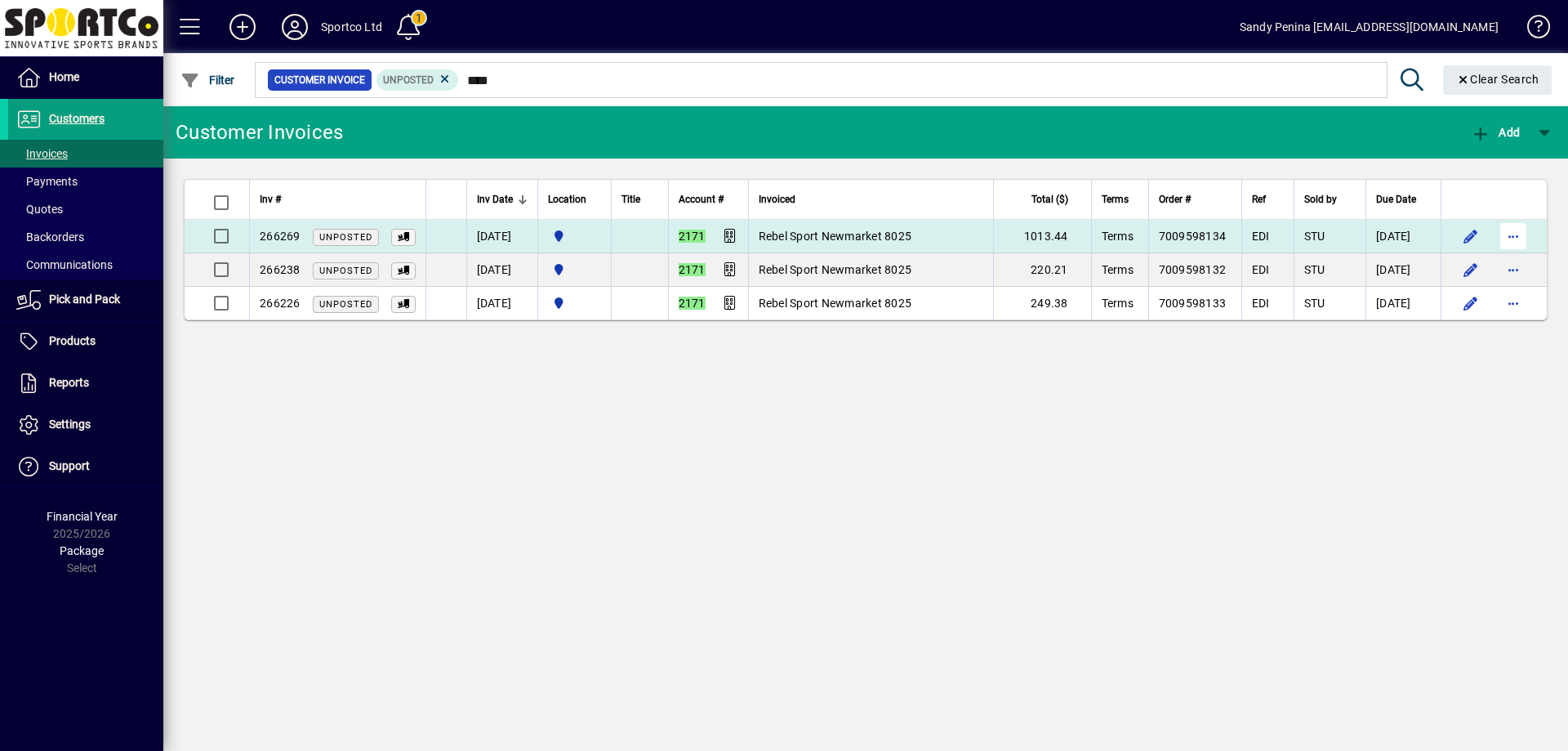
type input "****"
click at [1510, 244] on span "button" at bounding box center [1514, 236] width 39 height 39
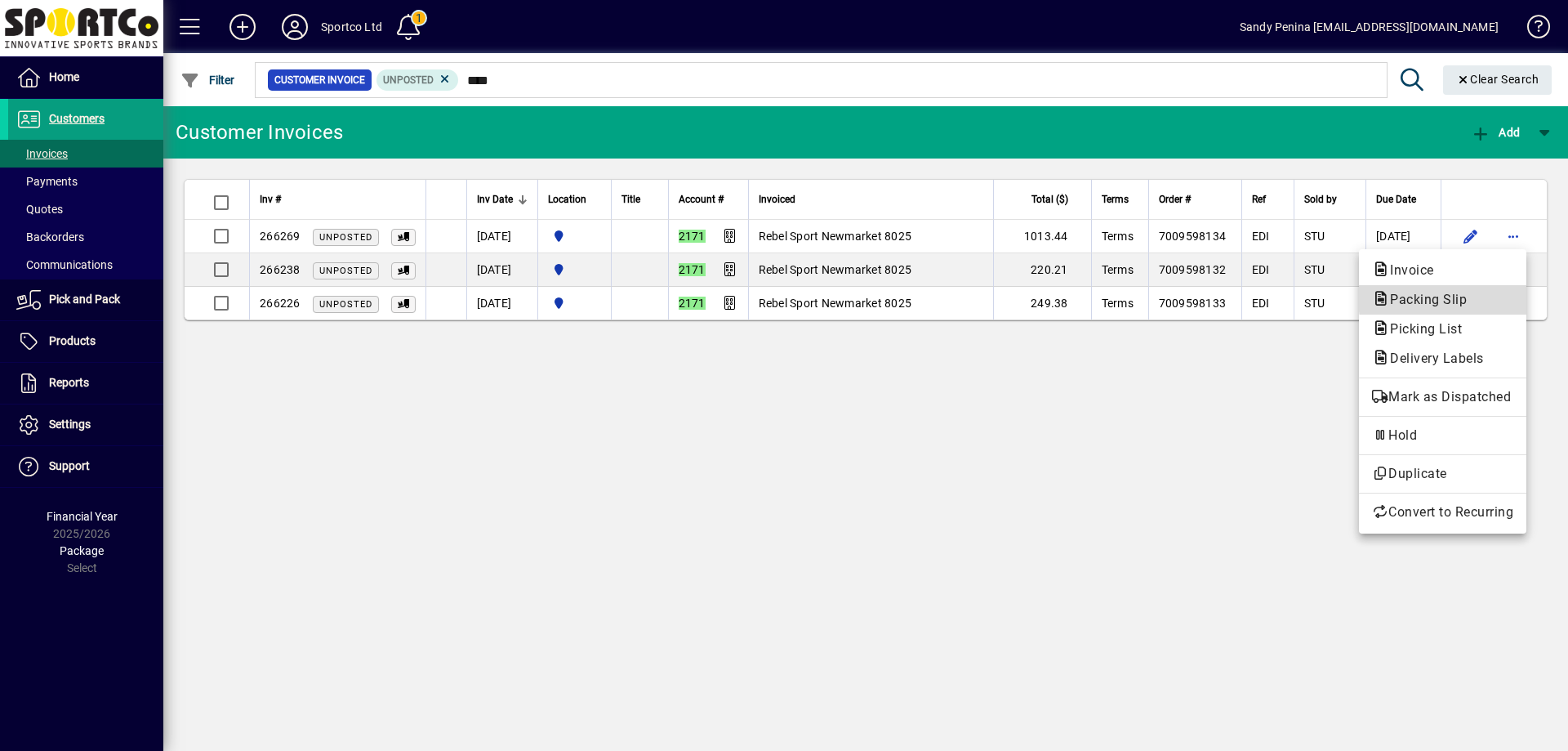
click at [1498, 290] on span "Packing Slip" at bounding box center [1442, 300] width 142 height 20
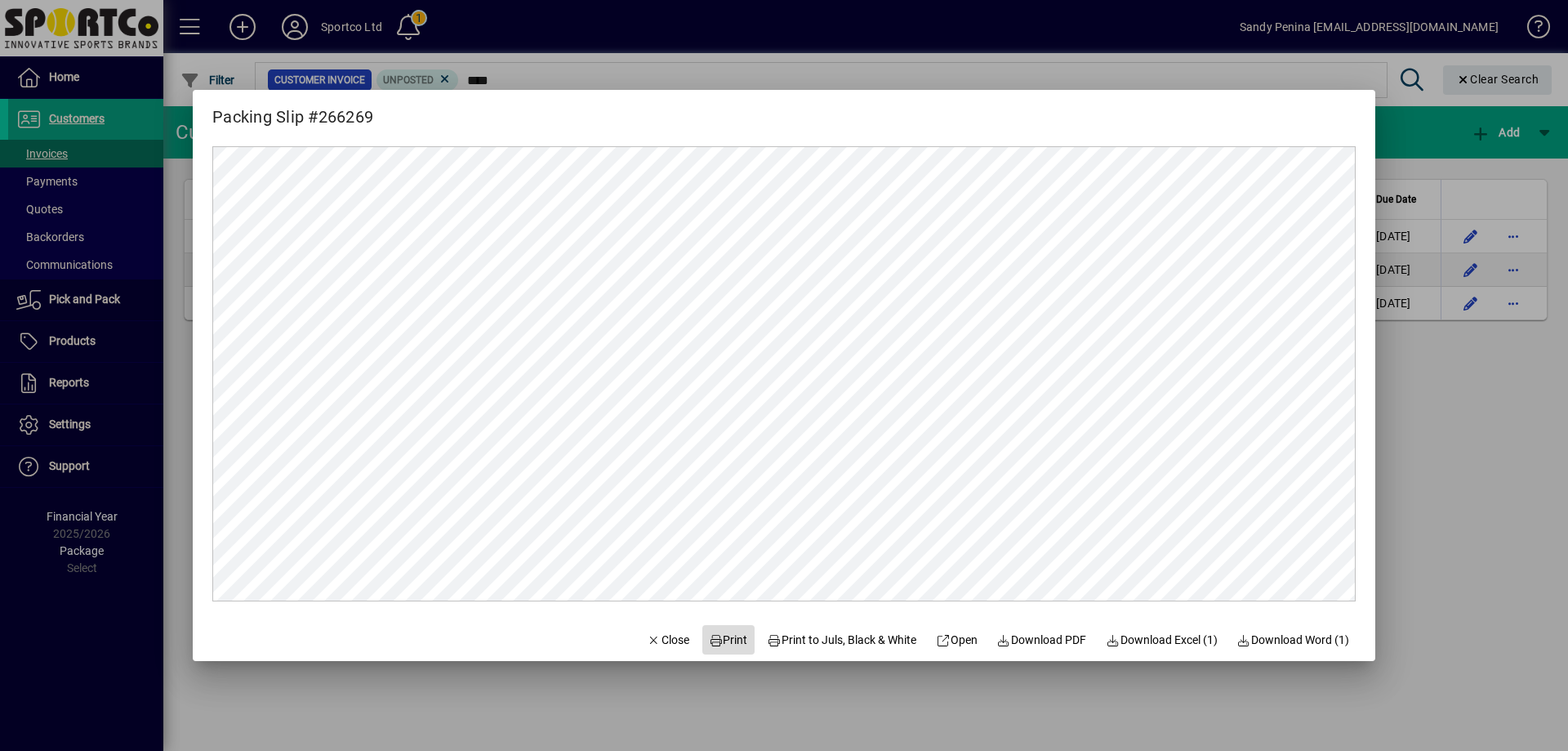
click at [728, 634] on span "Print" at bounding box center [728, 640] width 39 height 17
drag, startPoint x: 644, startPoint y: 644, endPoint x: 616, endPoint y: 706, distance: 68.0
click at [647, 645] on span "Close" at bounding box center [669, 640] width 43 height 17
